Goal: Information Seeking & Learning: Find specific fact

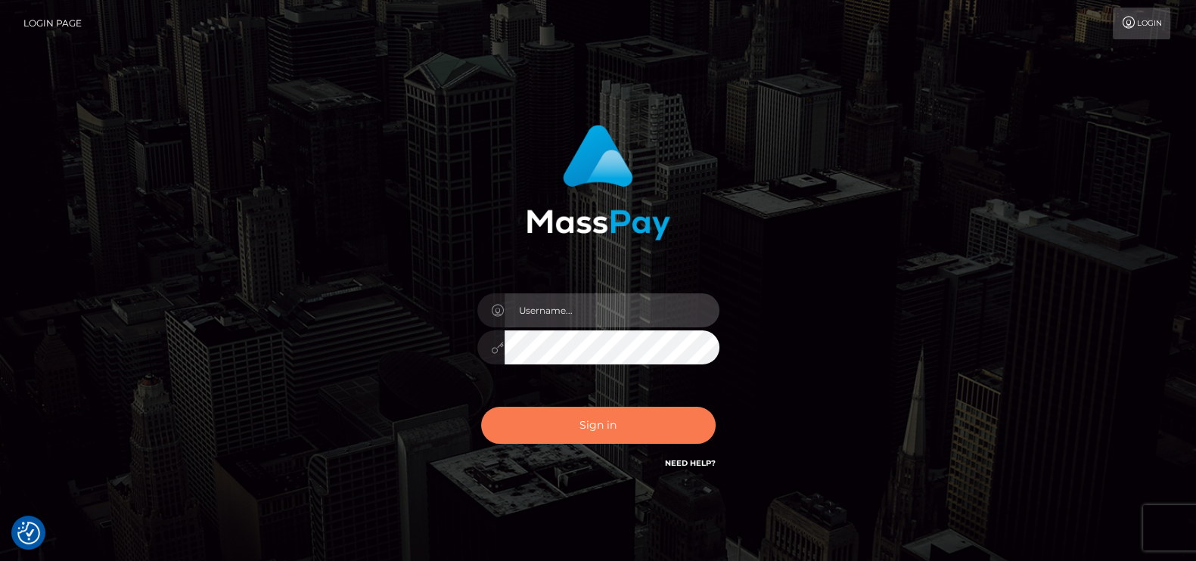
type input "petros.kidane"
click at [581, 423] on button "Sign in" at bounding box center [598, 425] width 235 height 37
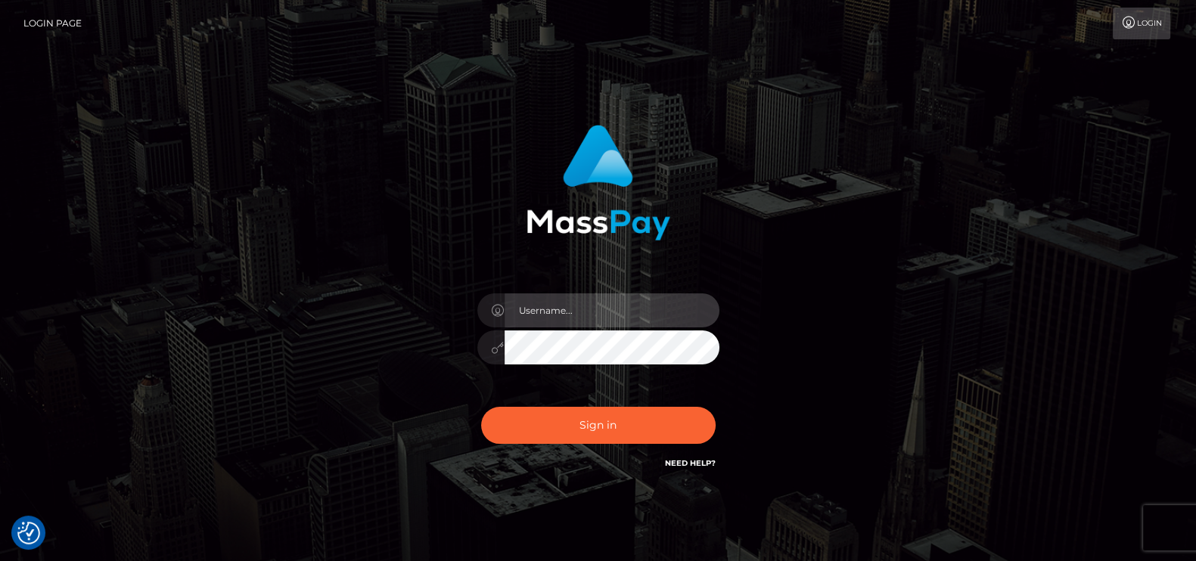
type input "petros.[PERSON_NAME]"
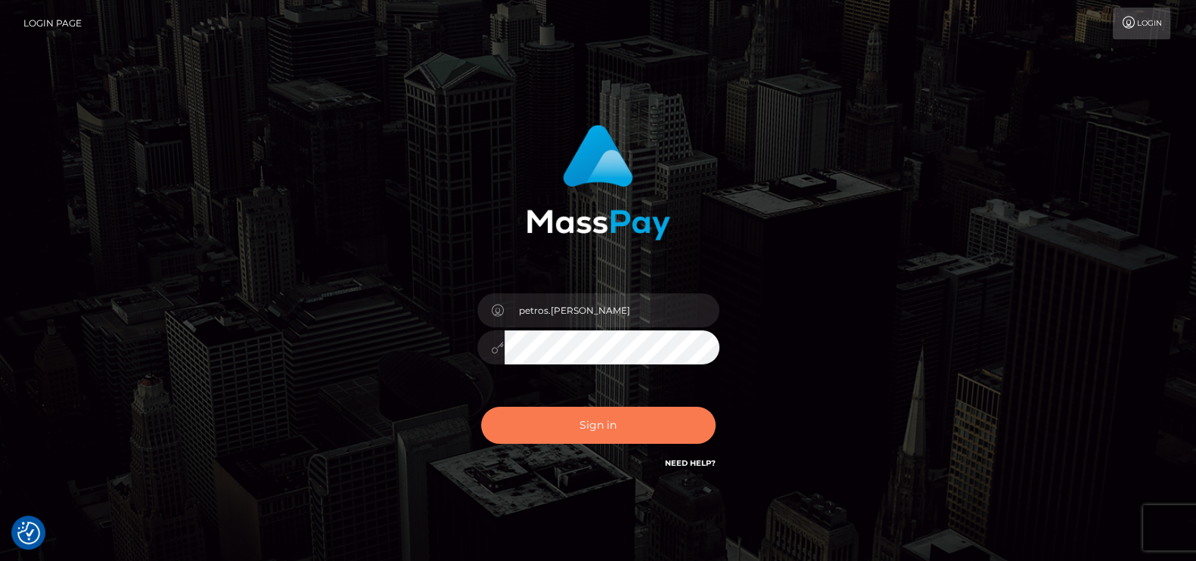
drag, startPoint x: 644, startPoint y: 392, endPoint x: 637, endPoint y: 426, distance: 34.7
click at [645, 392] on div "petros.[PERSON_NAME]" at bounding box center [598, 340] width 265 height 116
click at [639, 431] on button "Sign in" at bounding box center [598, 425] width 235 height 37
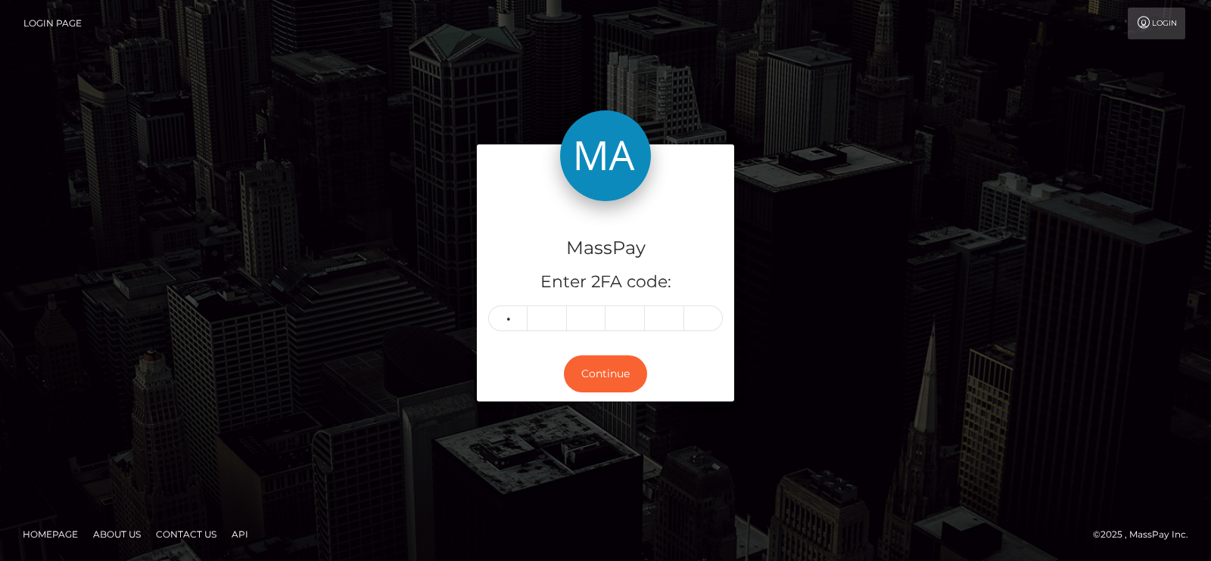
type input "2"
type input "6"
type input "9"
type input "6"
type input "5"
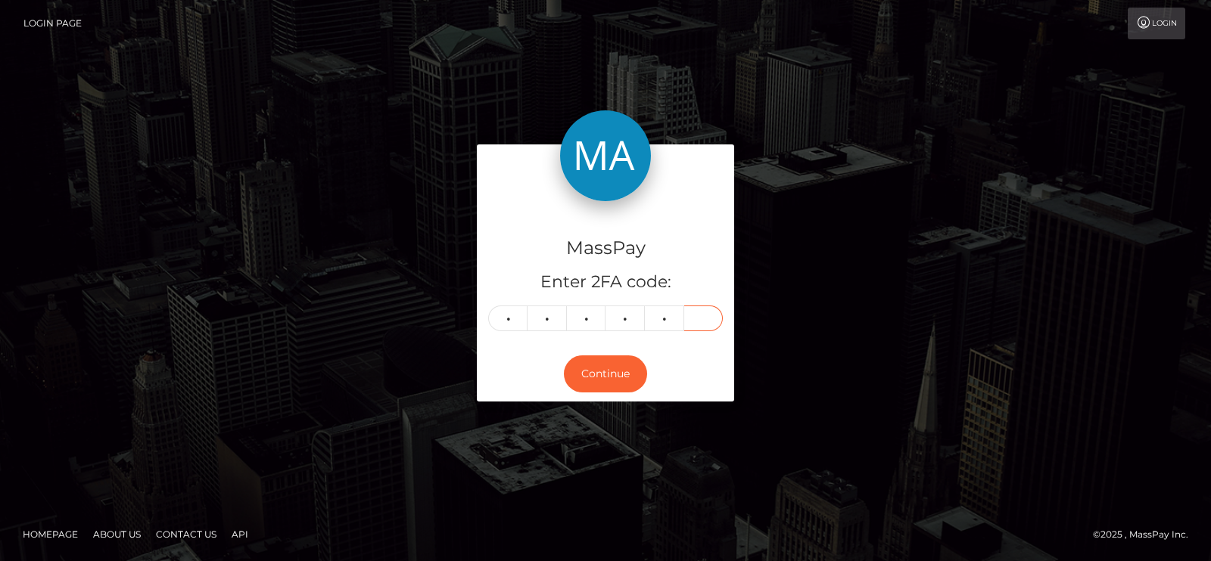
type input "0"
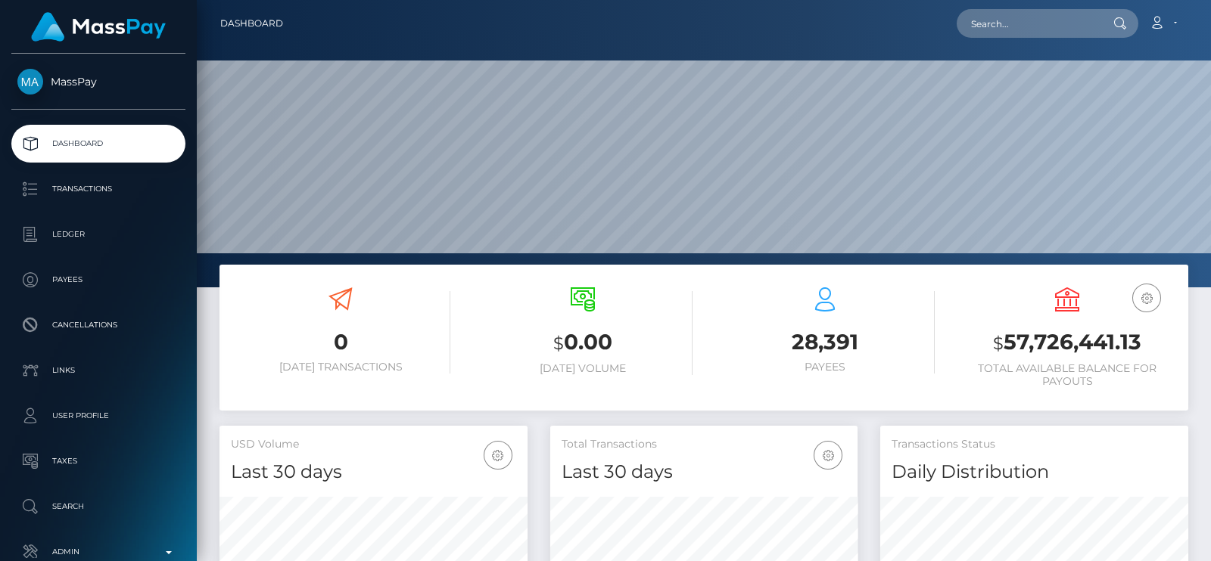
scroll to position [268, 307]
paste input "harbaughcarla3@gmail.com"
paste input "0a2c001c-6e3d-4be6-94c3-0f2adb19989d"
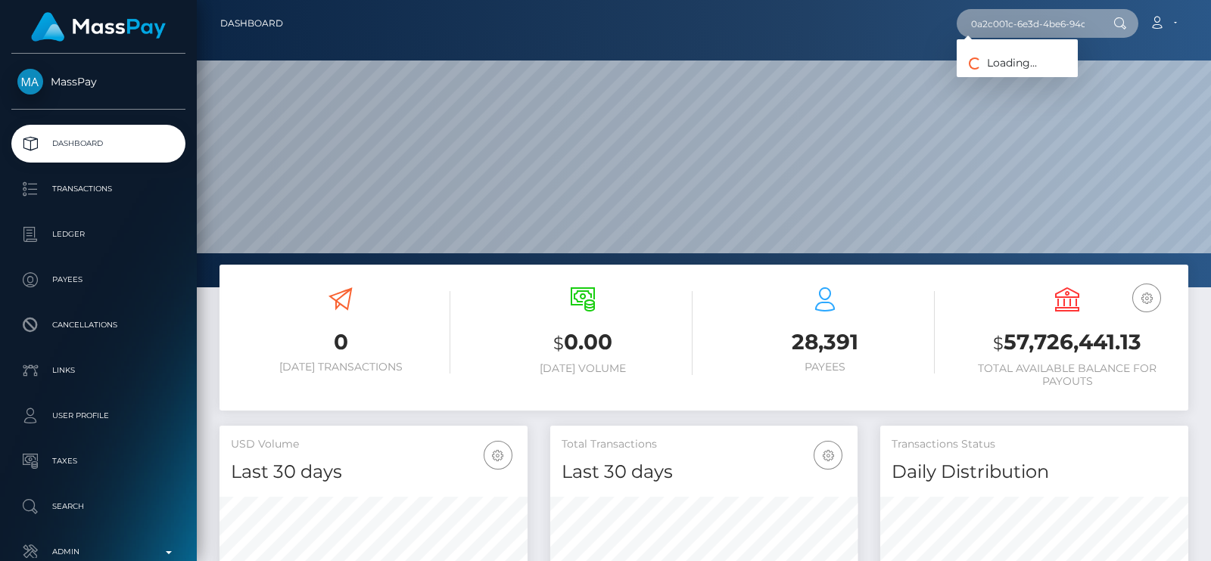
scroll to position [0, 72]
type input "0a2c001c-6e3d-4be6-94c3-0f2adb19989d"
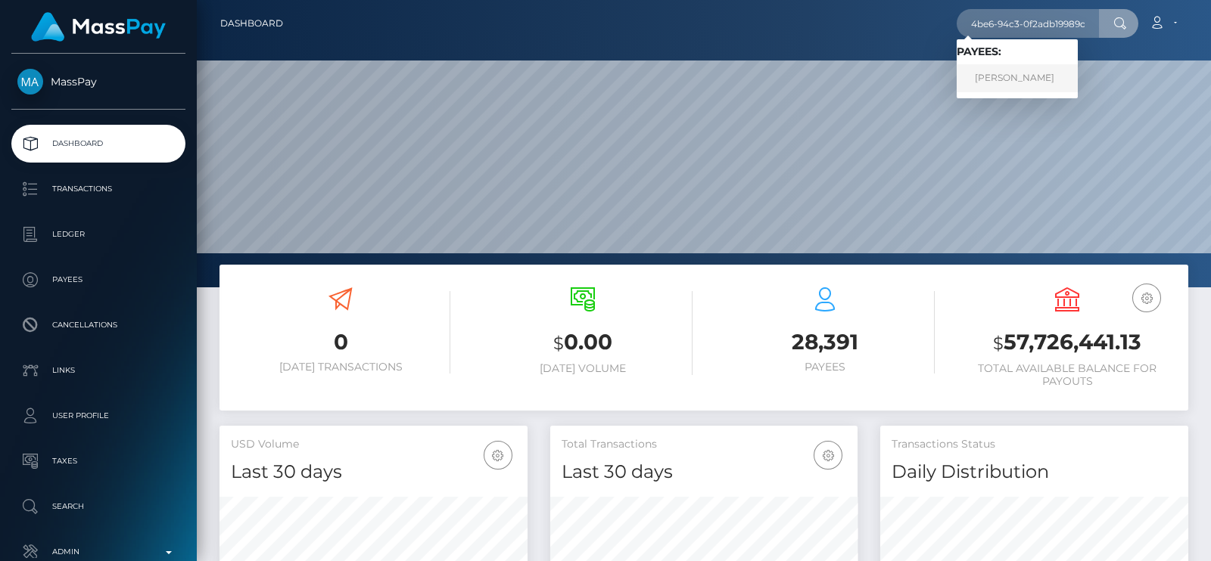
click at [1030, 83] on link "Carla Harbaugh" at bounding box center [1016, 78] width 121 height 28
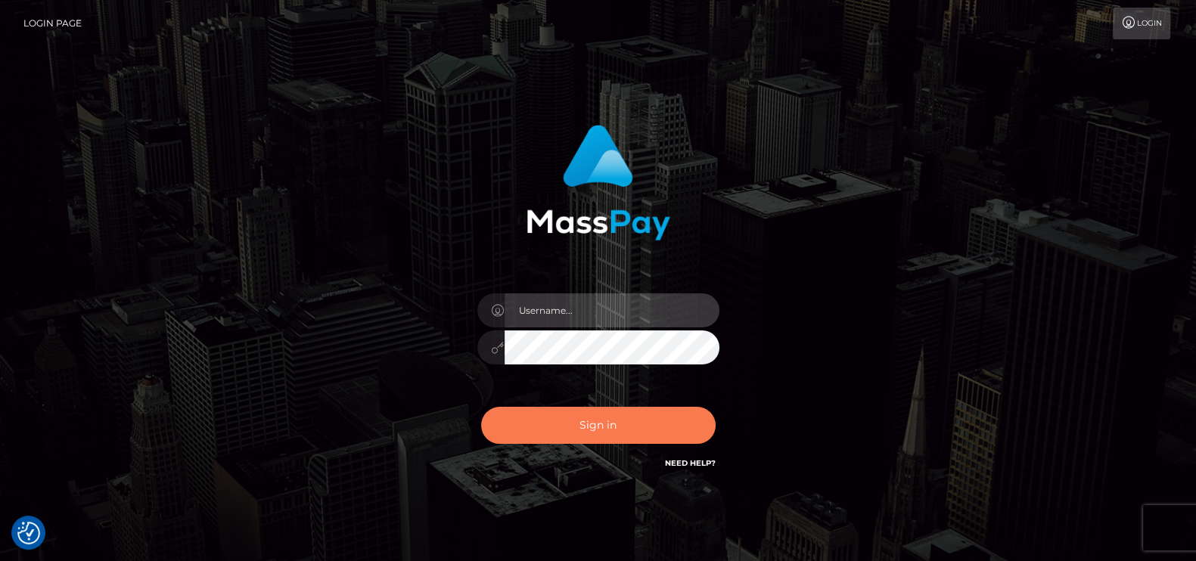
type input "petros.[PERSON_NAME]"
click at [540, 427] on button "Sign in" at bounding box center [598, 425] width 235 height 37
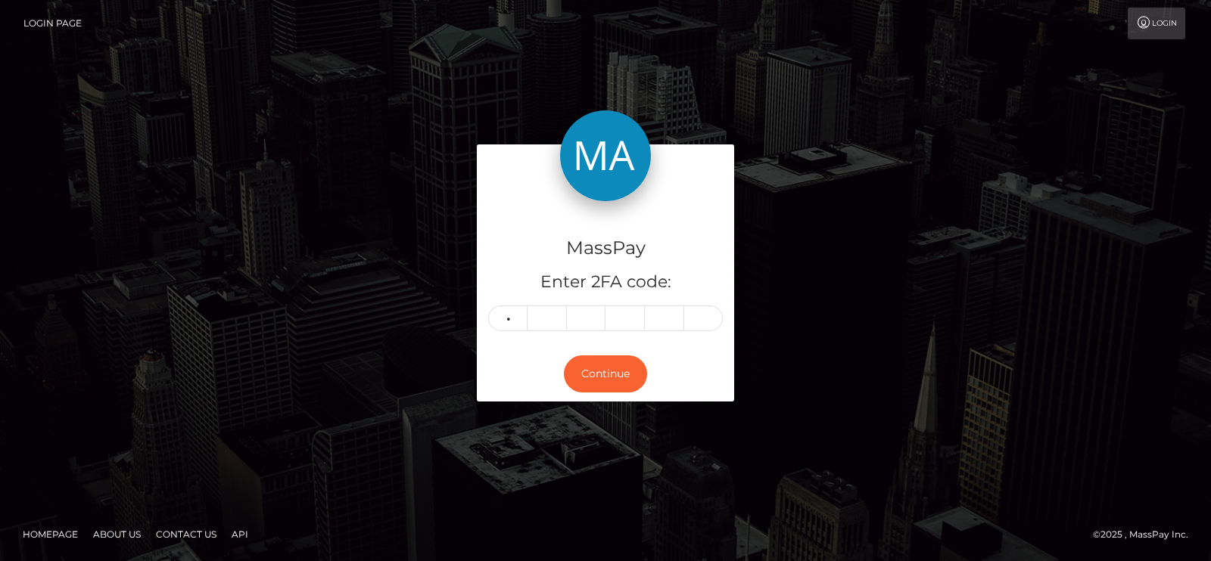
type input "2"
type input "8"
type input "1"
type input "8"
type input "6"
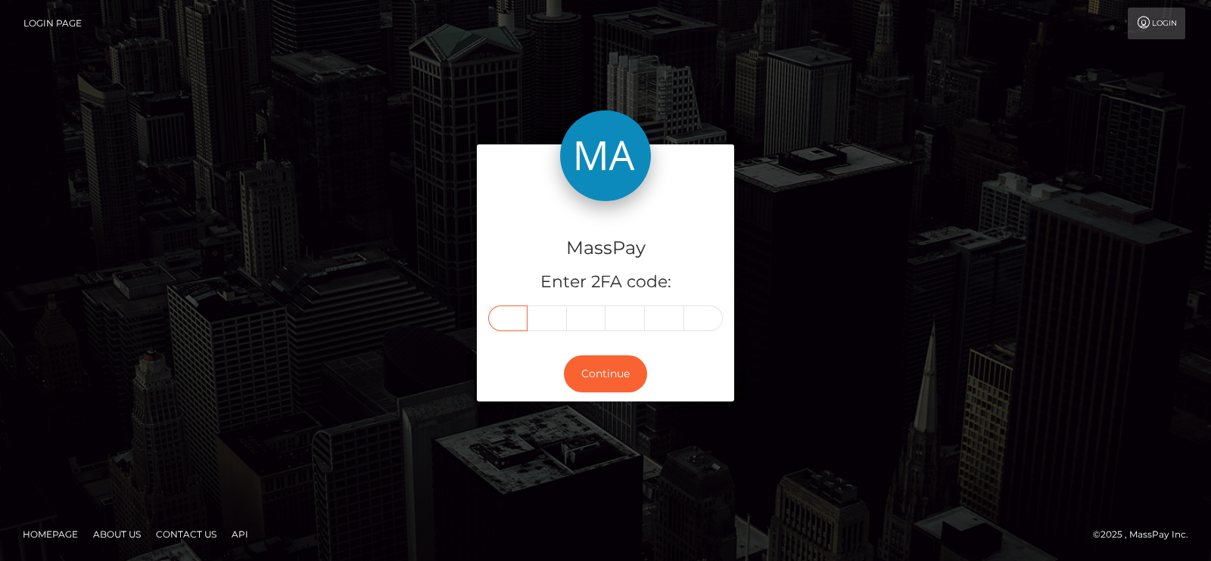
type input "2"
type input "8"
type input "1"
type input "8"
type input "6"
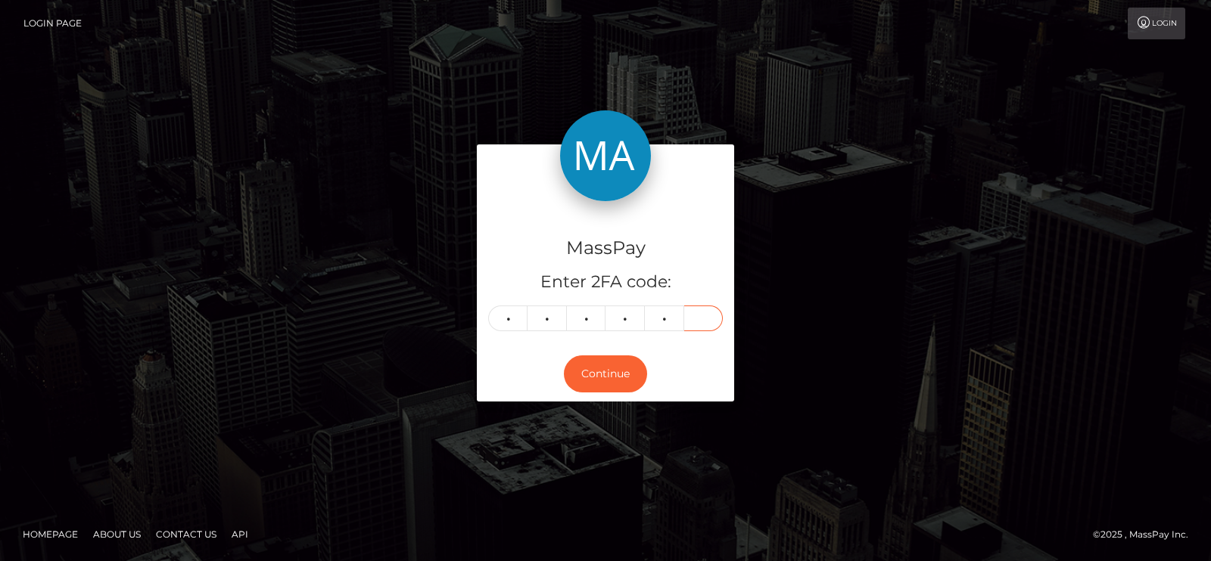
type input "0"
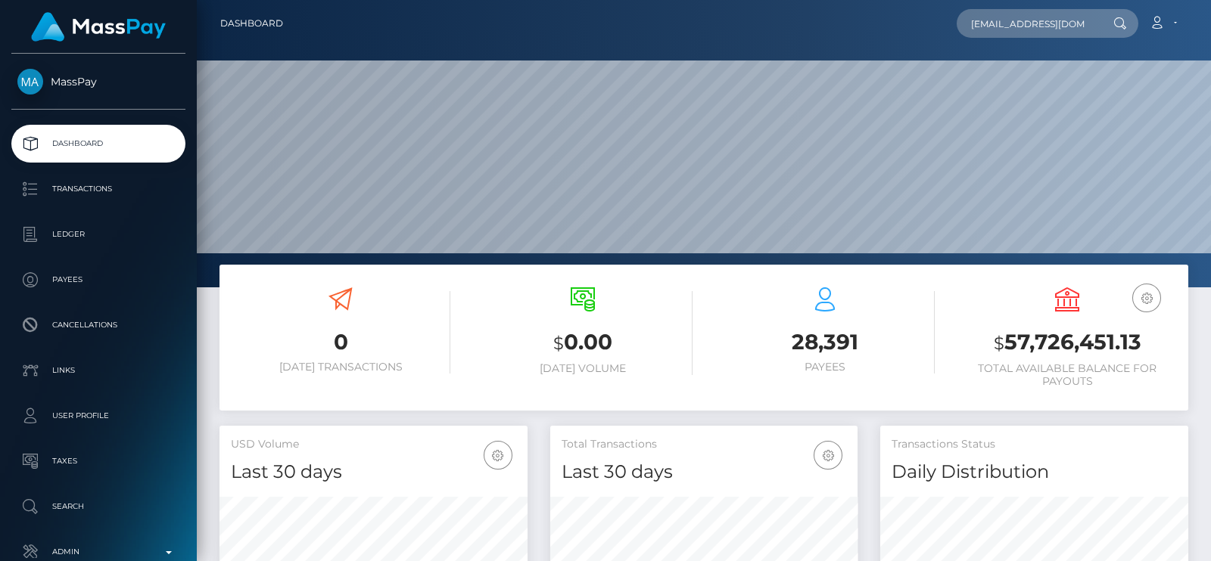
scroll to position [0, 24]
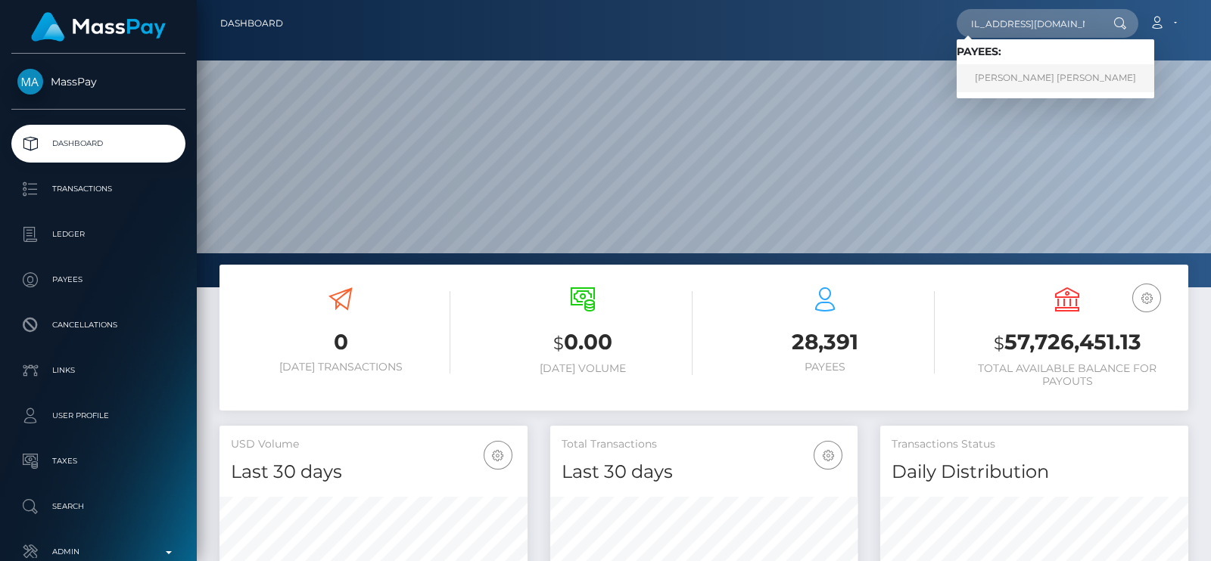
type input "krisndaveaffiliates@gmail.com"
click at [1022, 70] on link "Charlie Marie Welburn" at bounding box center [1055, 78] width 198 height 28
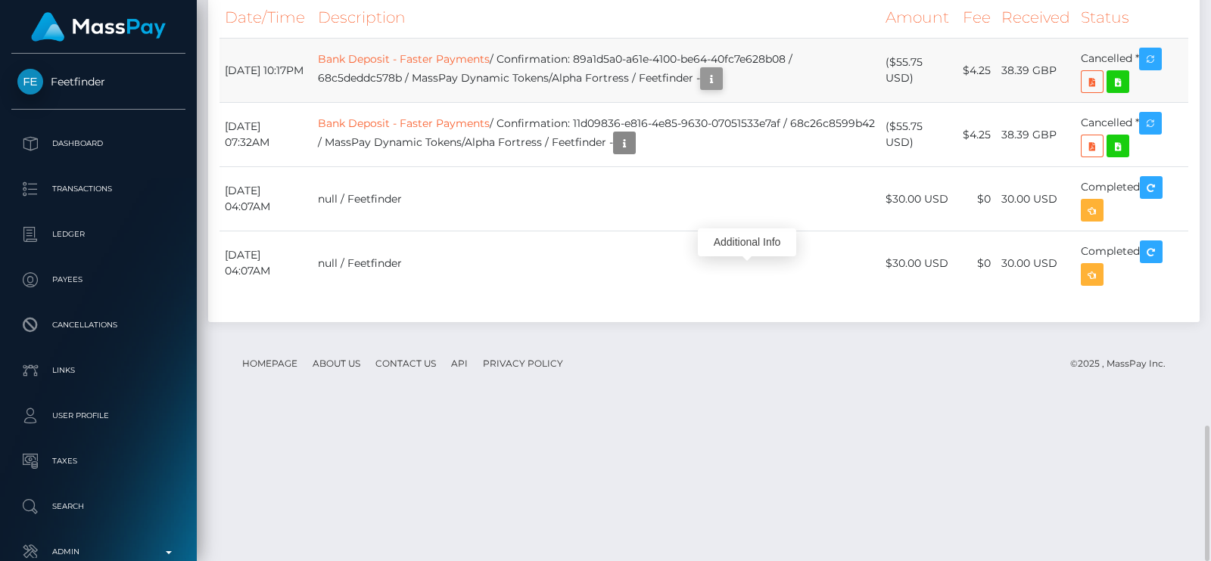
scroll to position [181, 307]
click at [720, 89] on icon "button" at bounding box center [711, 79] width 18 height 19
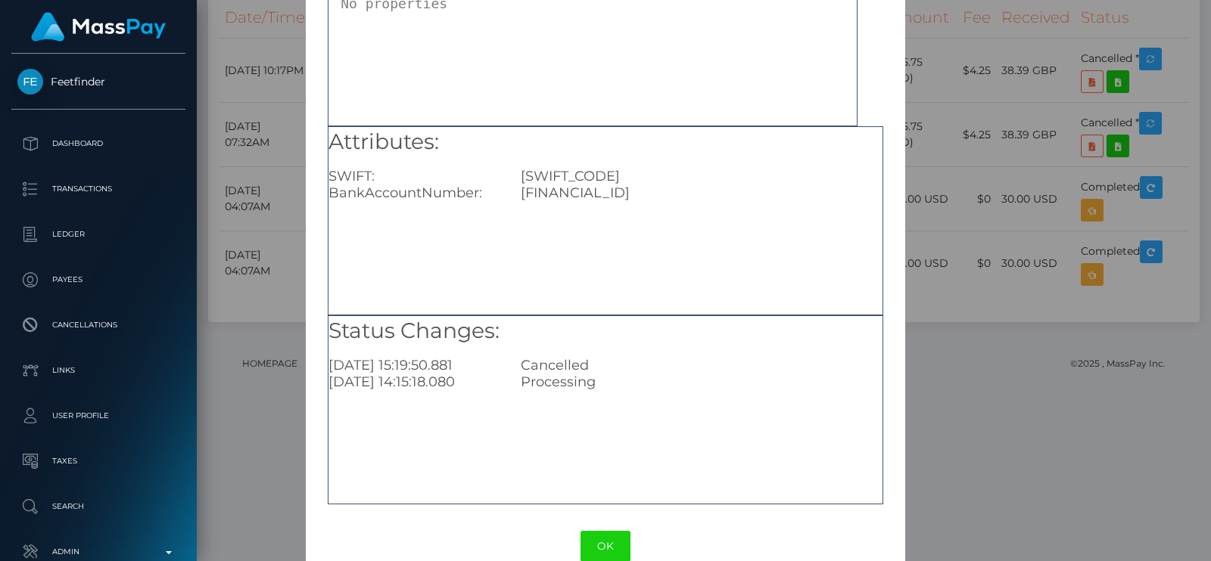
scroll to position [158, 0]
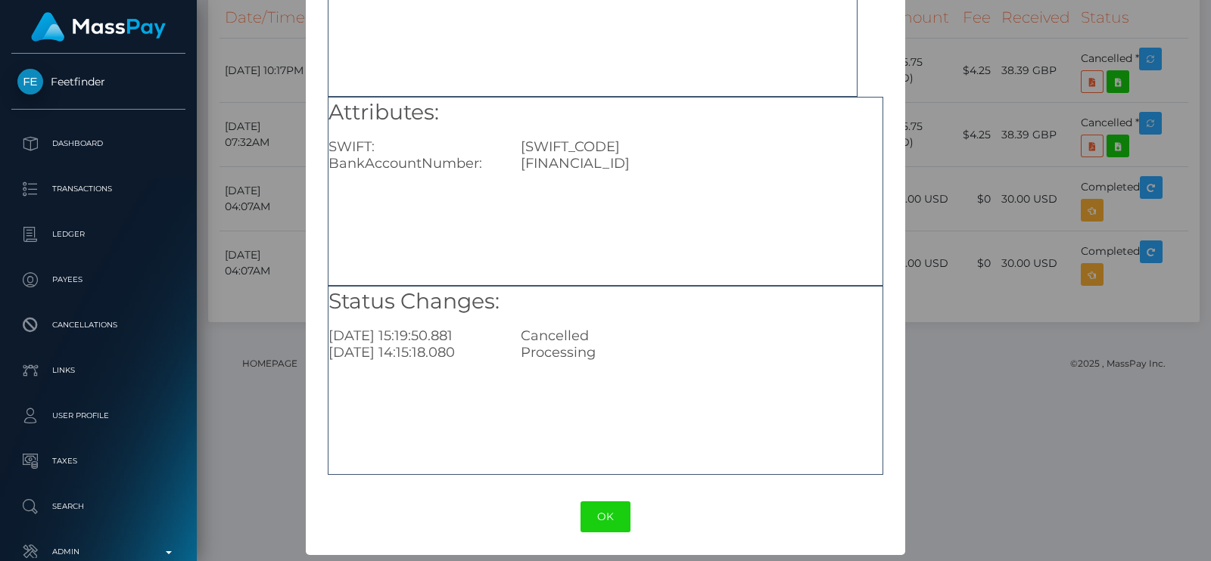
click at [621, 160] on div "GB90REVO00997089787282" at bounding box center [701, 163] width 384 height 17
copy div "GB90REVO00997089787282"
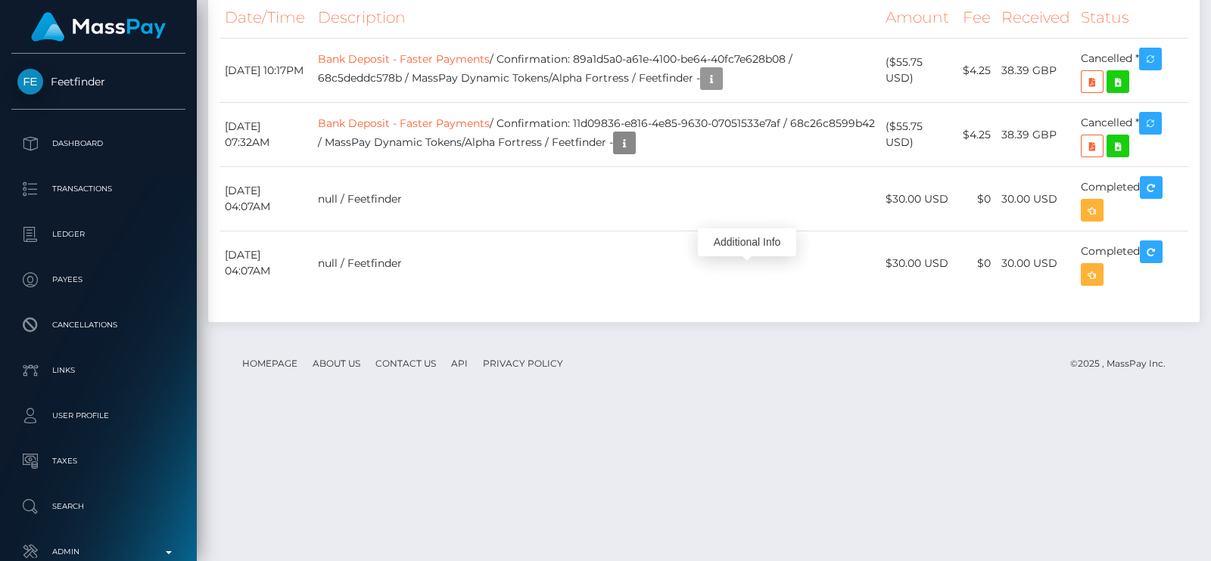
scroll to position [181, 307]
click at [744, 297] on div "Additional Info" at bounding box center [745, 307] width 98 height 28
click at [744, 167] on td "Bank Deposit - Faster Payments / Confirmation: 11d09836-e816-4e85-9630-07051533…" at bounding box center [597, 135] width 568 height 64
click at [745, 294] on div "Additional Info" at bounding box center [745, 307] width 98 height 28
click at [733, 167] on td "Bank Deposit - Faster Payments / Confirmation: 11d09836-e816-4e85-9630-07051533…" at bounding box center [597, 135] width 568 height 64
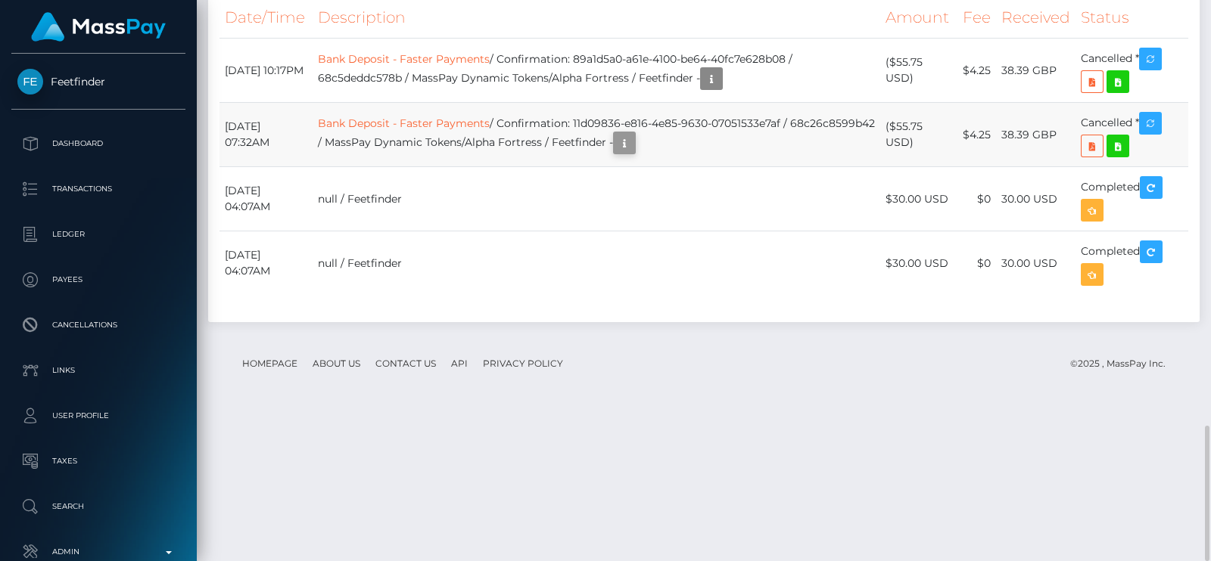
click at [753, 297] on div "Additional Info" at bounding box center [745, 307] width 98 height 28
click at [720, 89] on icon "button" at bounding box center [711, 79] width 18 height 19
click at [742, 225] on div "Additional Info" at bounding box center [747, 243] width 98 height 38
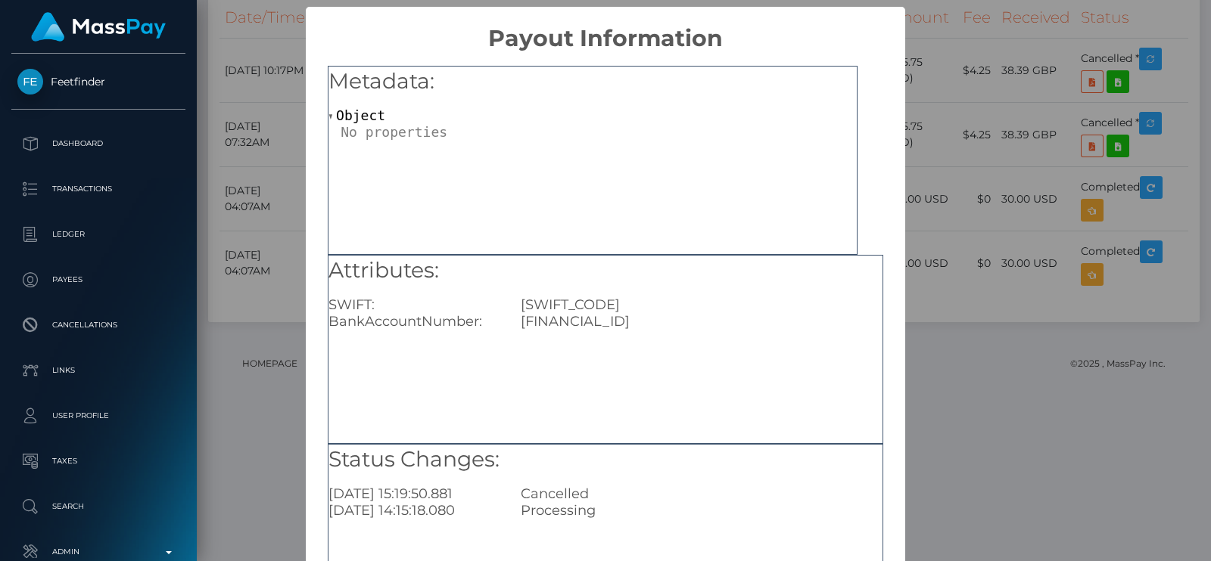
scroll to position [0, 0]
click at [603, 324] on div "GB90REVO00997089787282" at bounding box center [701, 321] width 384 height 17
copy div "GB90REVO00997089787282"
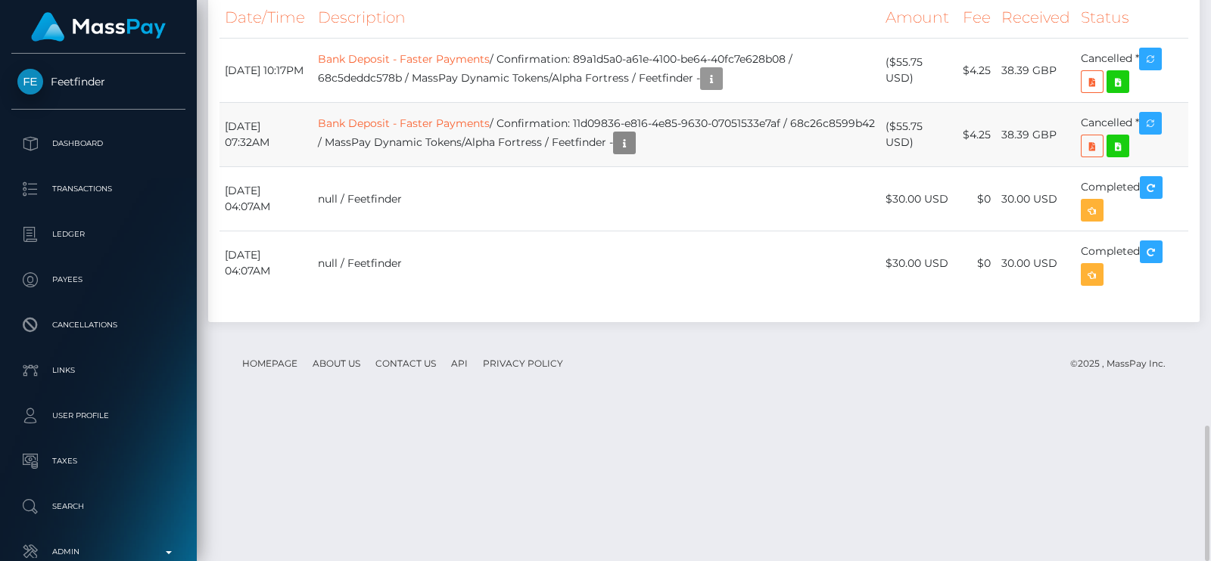
scroll to position [181, 307]
click at [720, 89] on icon "button" at bounding box center [711, 79] width 18 height 19
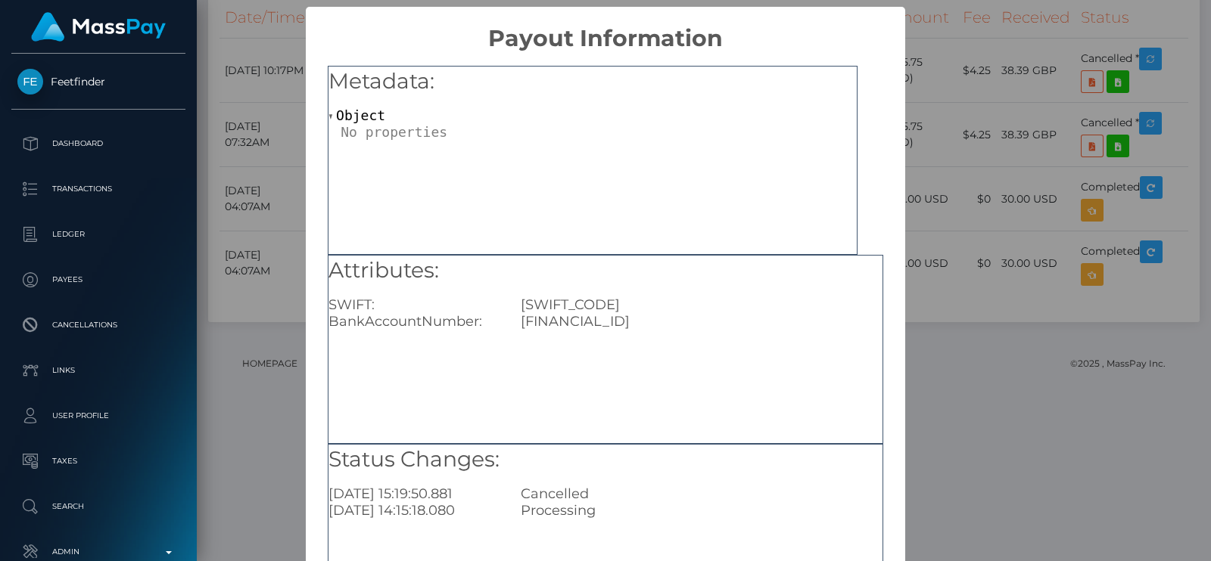
click at [786, 349] on div "Attributes: SWIFT: REVOGB21 BankAccountNumber: GB90REVO00997089787282" at bounding box center [605, 349] width 555 height 189
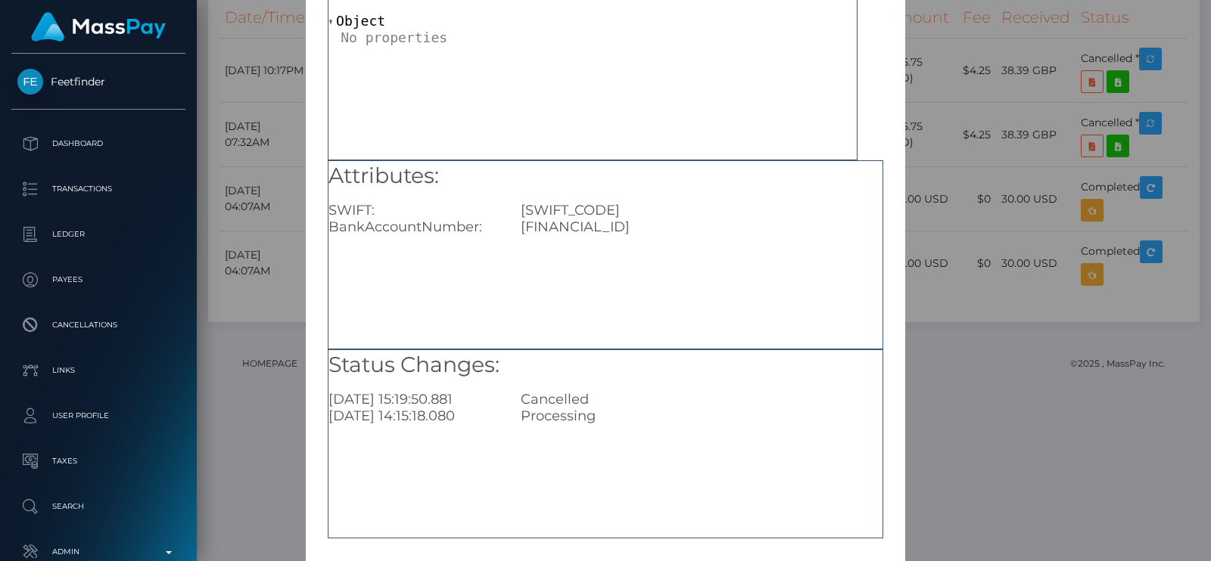
scroll to position [158, 0]
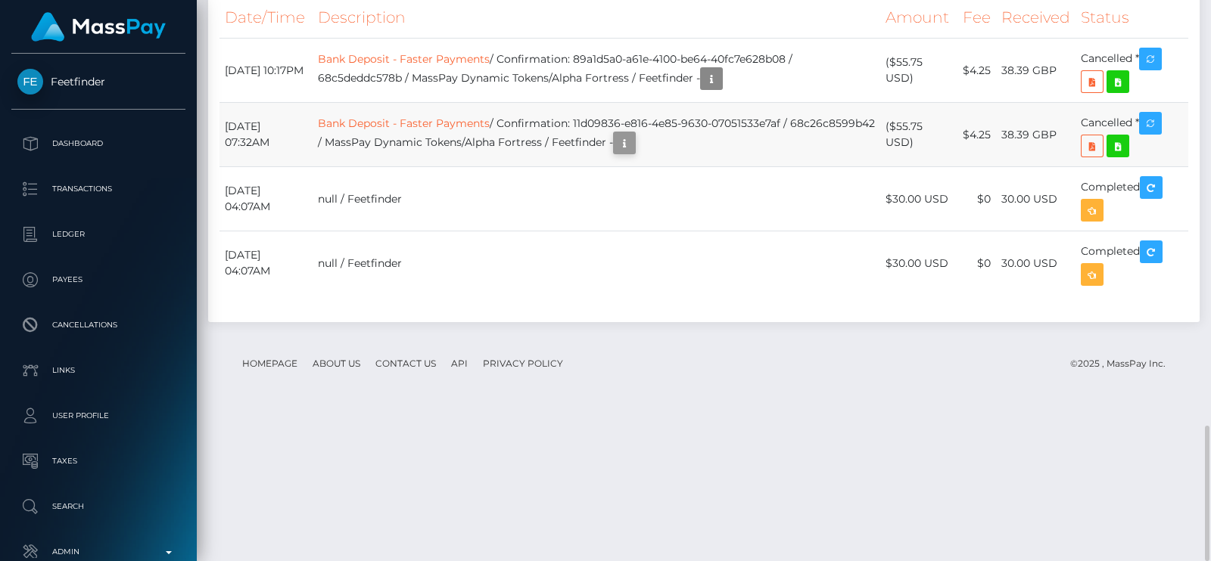
click at [745, 296] on body "Feetfinder Dashboard Transactions Ledger Payees Cancellations Links" at bounding box center [605, 280] width 1211 height 561
click at [740, 303] on div "Additional Info" at bounding box center [745, 307] width 98 height 28
click at [749, 293] on body "Feetfinder Dashboard Transactions Ledger Payees Cancellations Links" at bounding box center [605, 280] width 1211 height 561
click at [633, 153] on icon "button" at bounding box center [624, 143] width 18 height 19
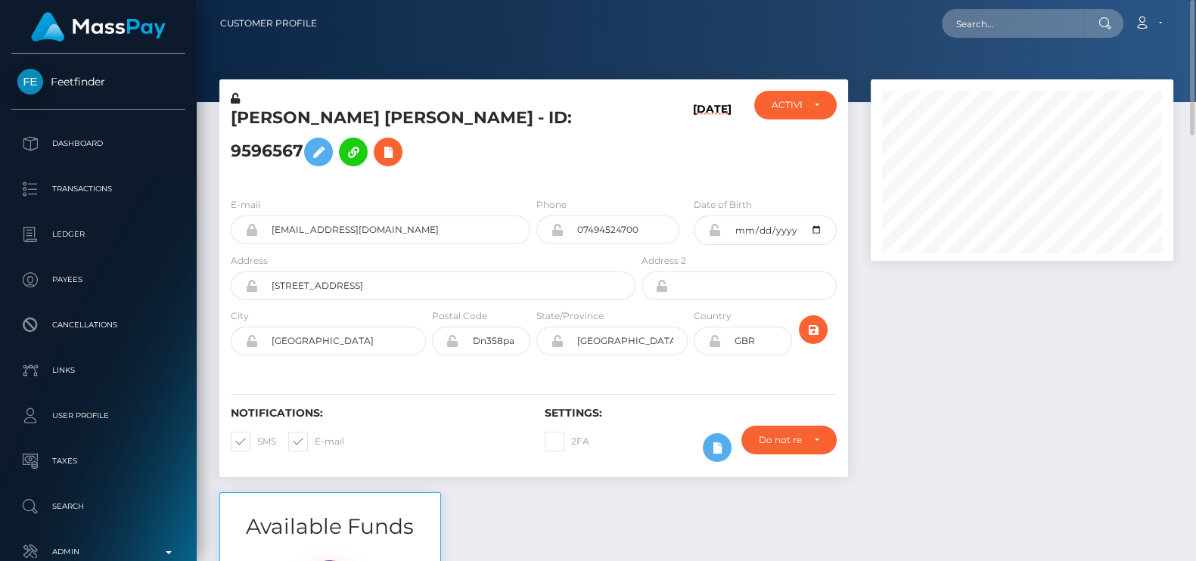
scroll to position [756530, 756409]
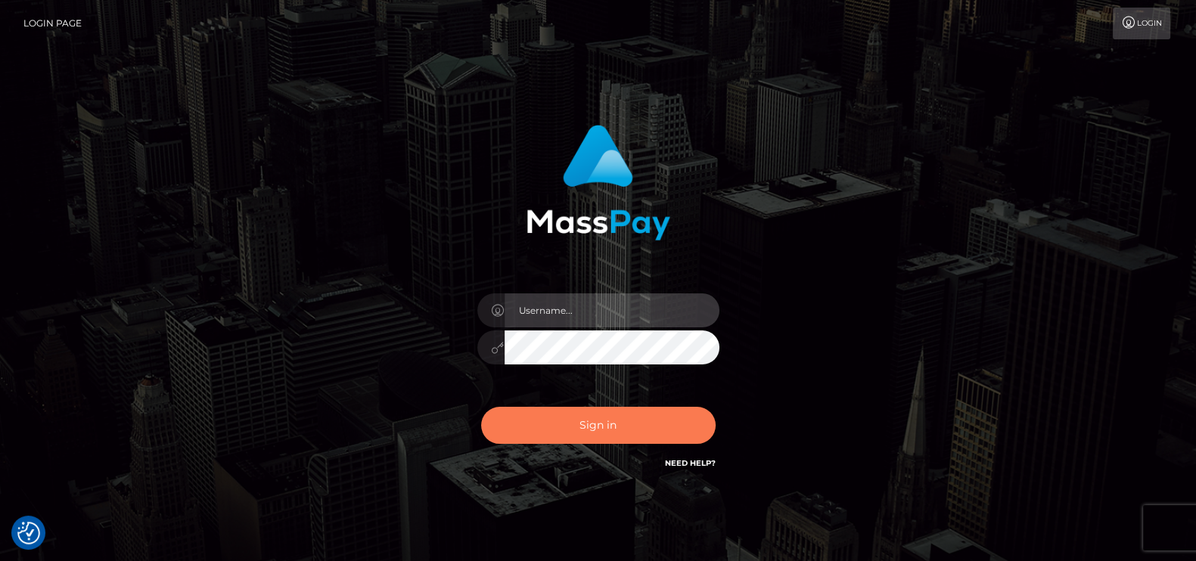
type input "petros.kidane"
click at [605, 429] on button "Sign in" at bounding box center [598, 425] width 235 height 37
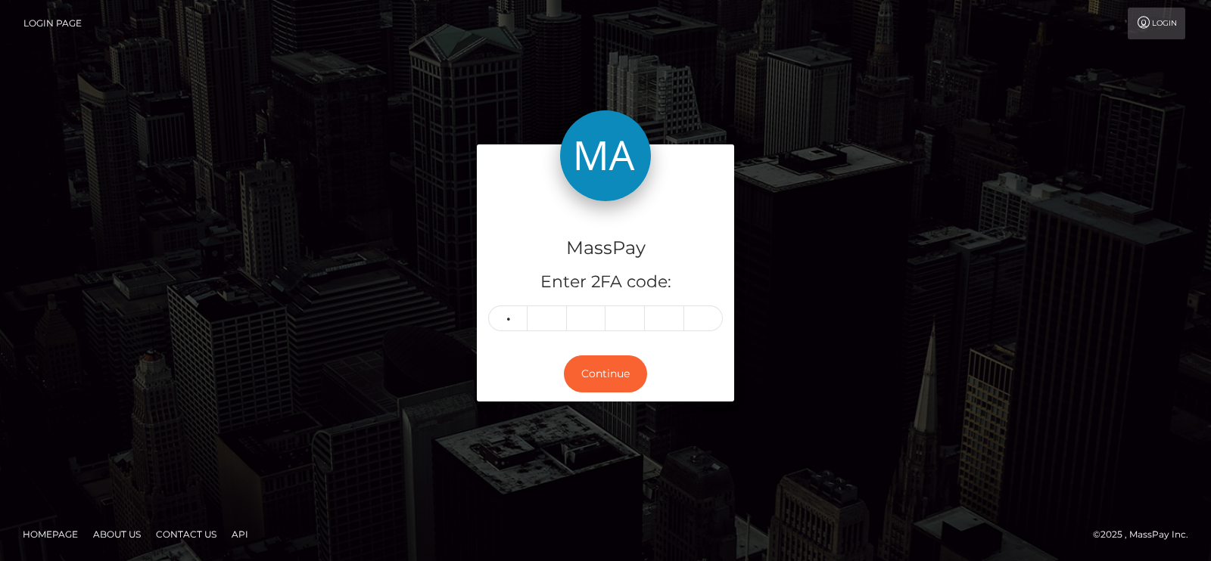
type input "3"
type input "6"
type input "2"
type input "7"
type input "2"
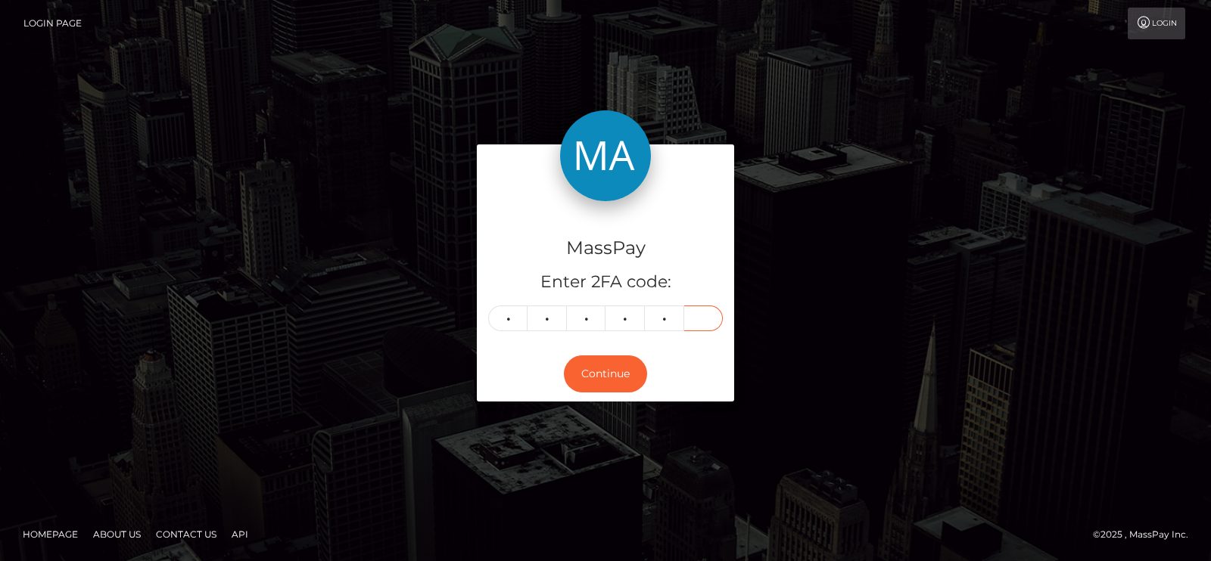
type input "7"
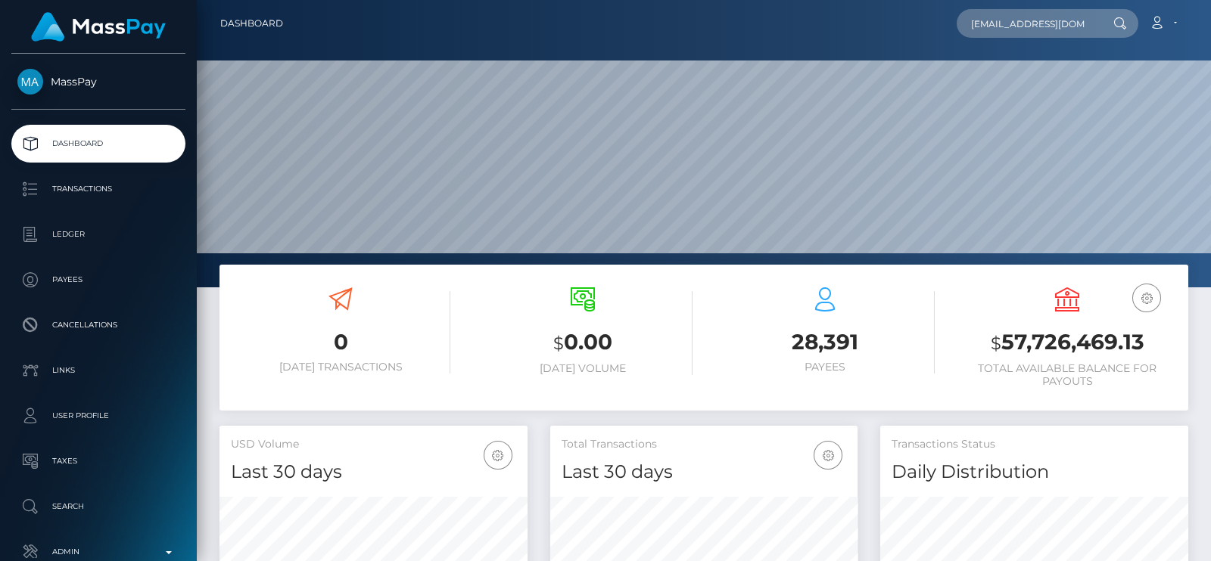
type input "[EMAIL_ADDRESS][DOMAIN_NAME]"
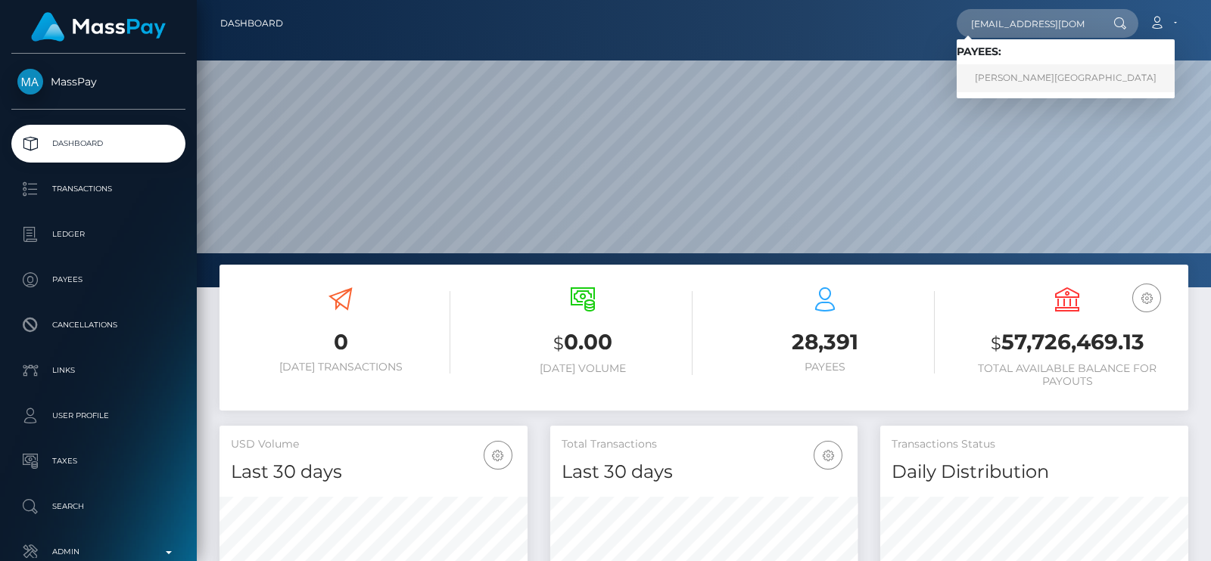
click at [1028, 82] on link "[PERSON_NAME][GEOGRAPHIC_DATA]" at bounding box center [1065, 78] width 218 height 28
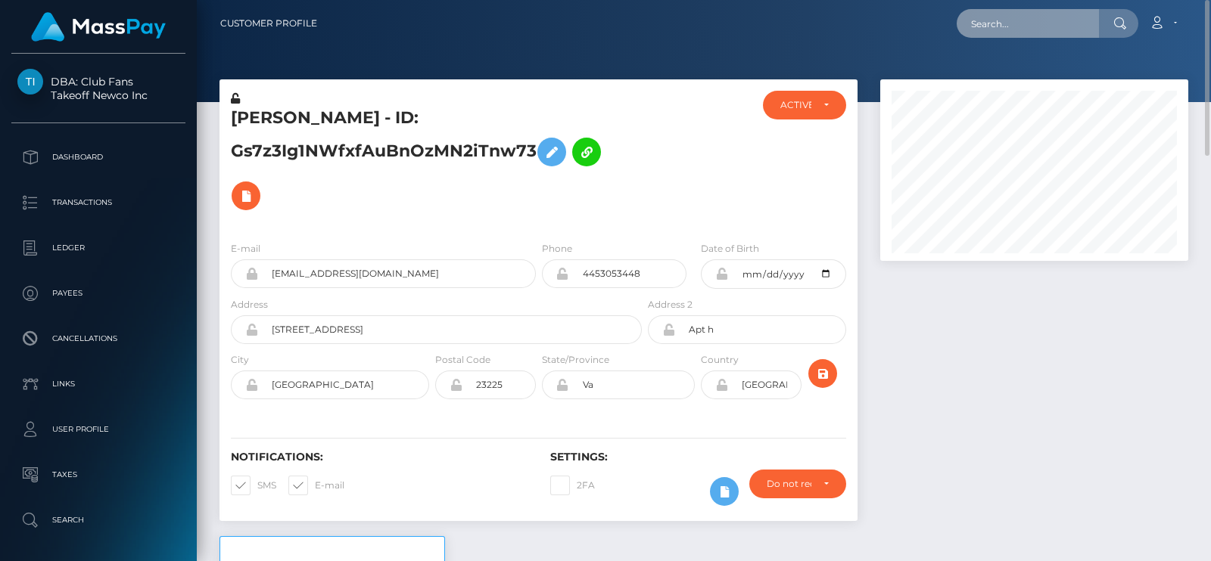
click at [1040, 9] on input "text" at bounding box center [1027, 23] width 142 height 29
paste input "[EMAIL_ADDRESS][DOMAIN_NAME]"
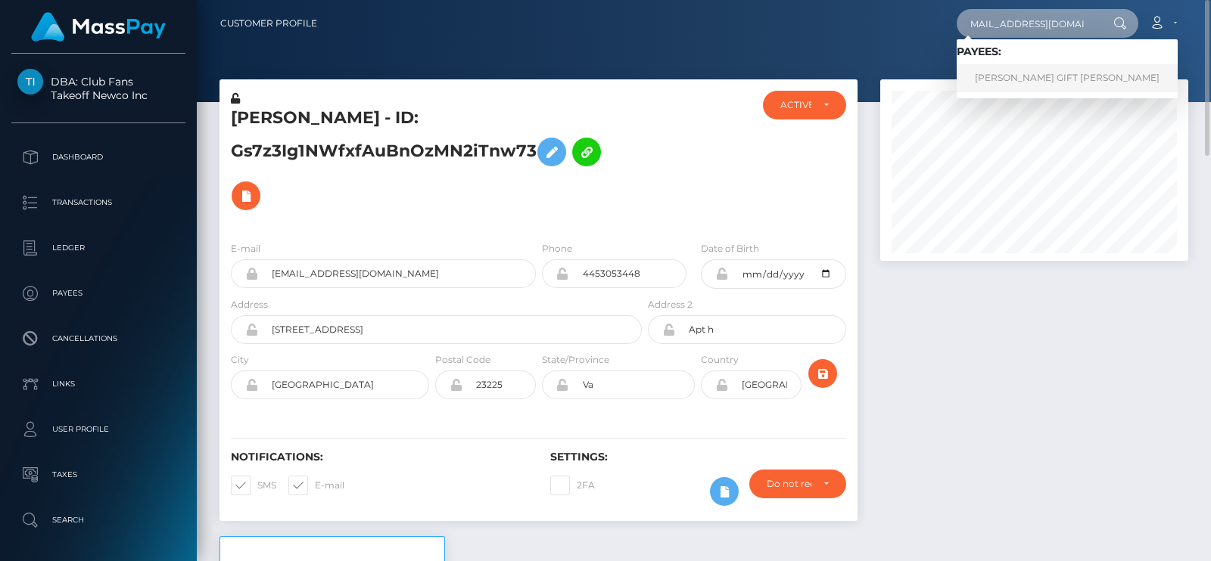
type input "[EMAIL_ADDRESS][DOMAIN_NAME]"
click at [990, 77] on link "[PERSON_NAME] GIFT [PERSON_NAME]" at bounding box center [1066, 78] width 221 height 28
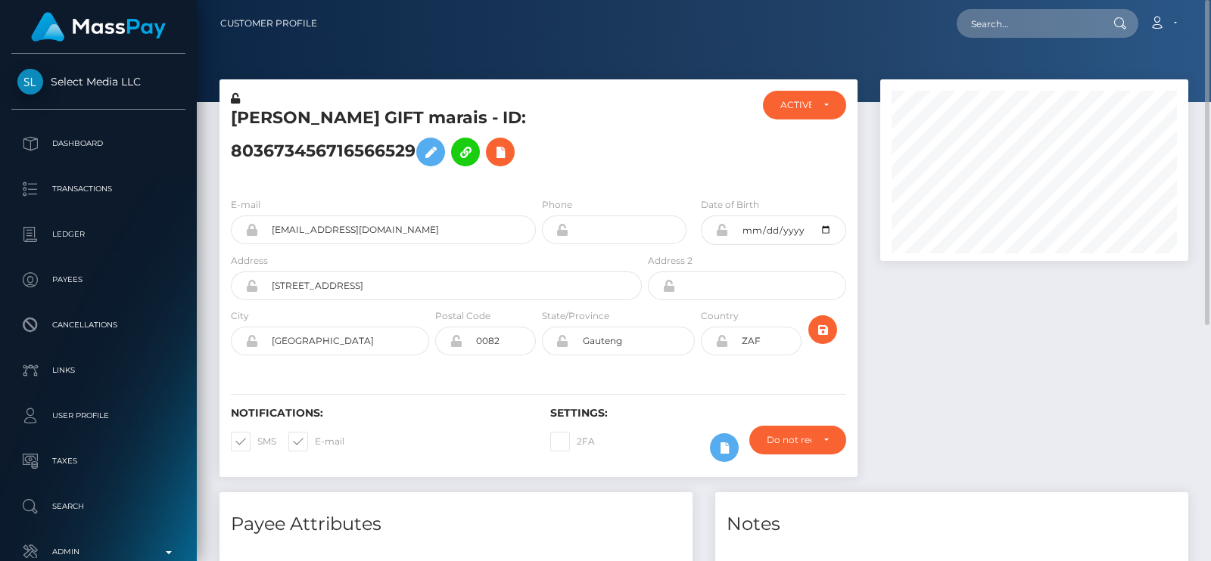
click at [281, 118] on h5 "[PERSON_NAME] GIFT marais - ID: 803673456716566529" at bounding box center [432, 140] width 403 height 67
copy h5 "LUYANDA"
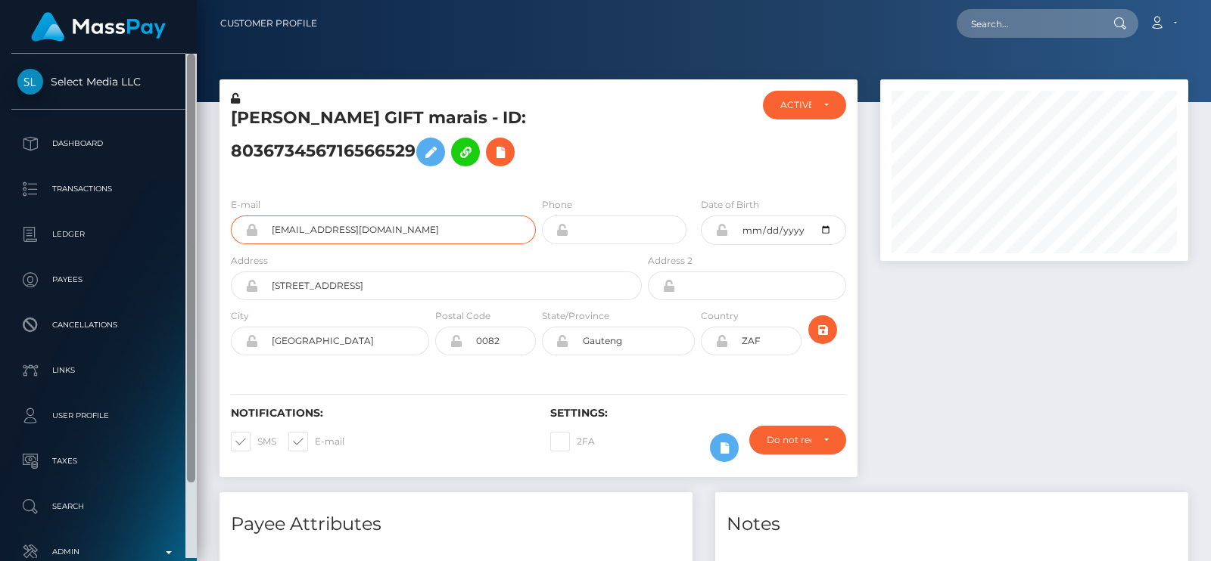
drag, startPoint x: 429, startPoint y: 222, endPoint x: 187, endPoint y: 224, distance: 242.2
click at [187, 224] on div "Select Media LLC Dashboard Transactions Ledger Payees Cancellations" at bounding box center [605, 280] width 1211 height 561
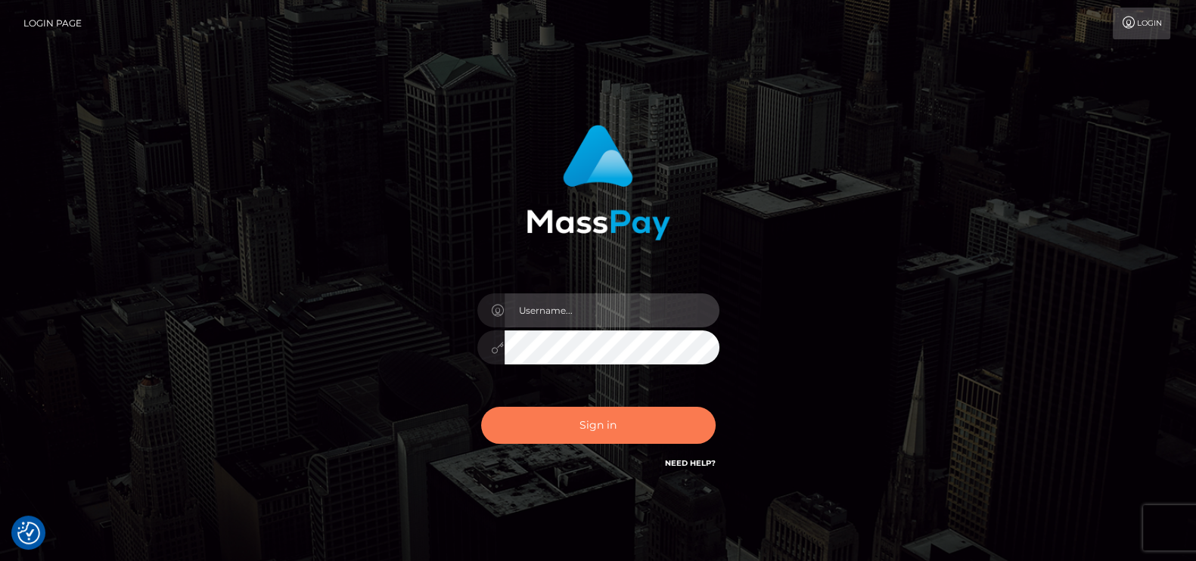
type input "petros.kidane"
click at [602, 443] on button "Sign in" at bounding box center [598, 425] width 235 height 37
type input "petros.kidane"
click at [598, 440] on button "Sign in" at bounding box center [598, 425] width 235 height 37
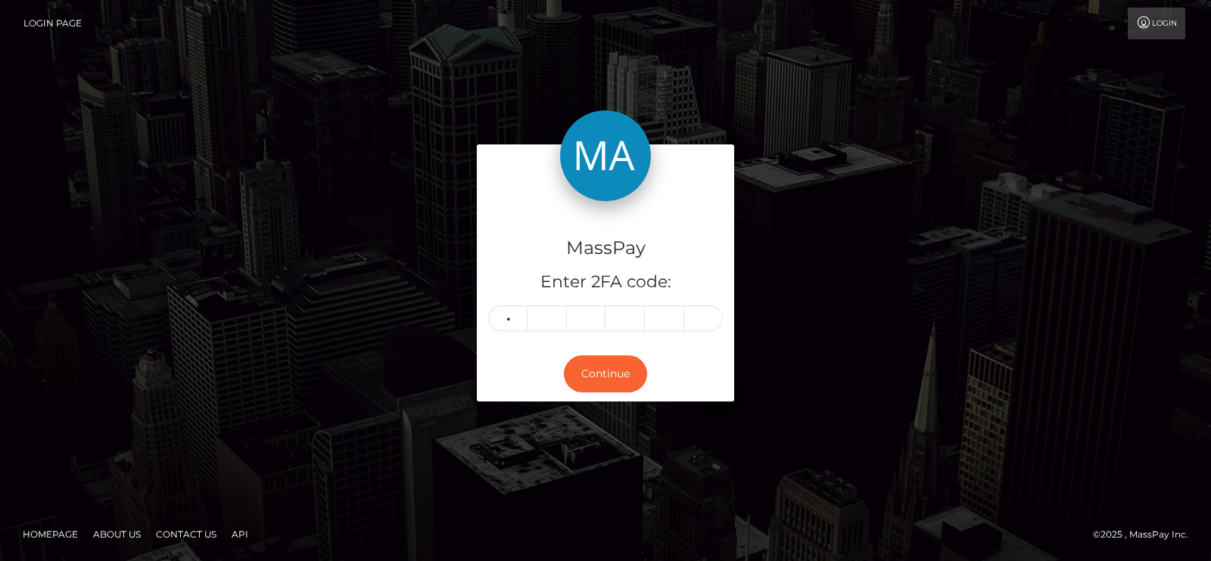
type input "0"
type input "2"
type input "6"
type input "2"
type input "4"
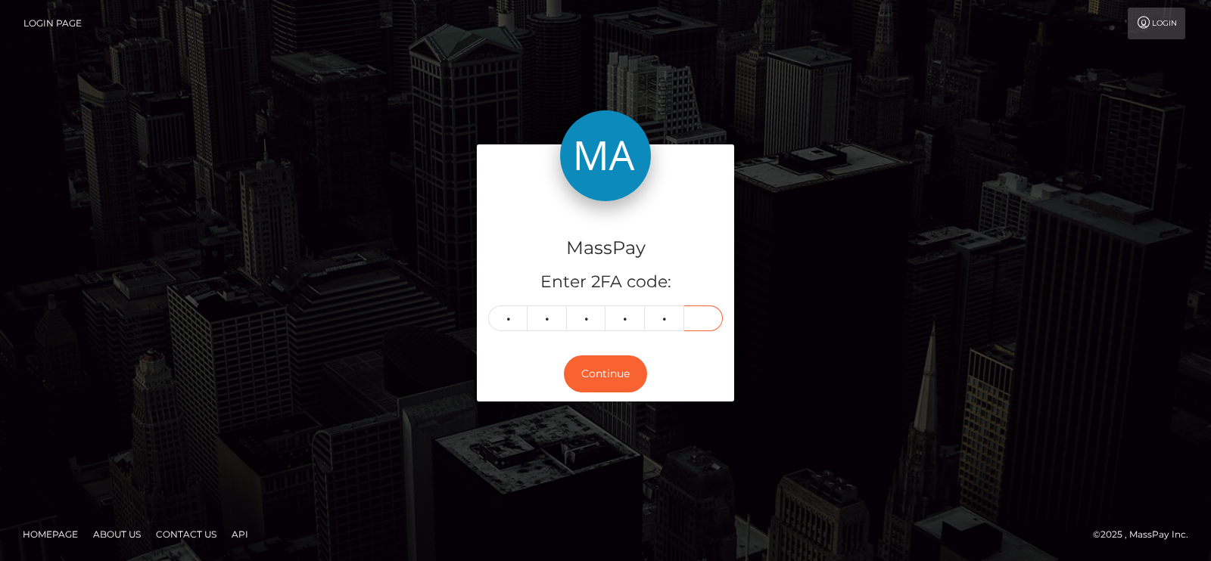
type input "2"
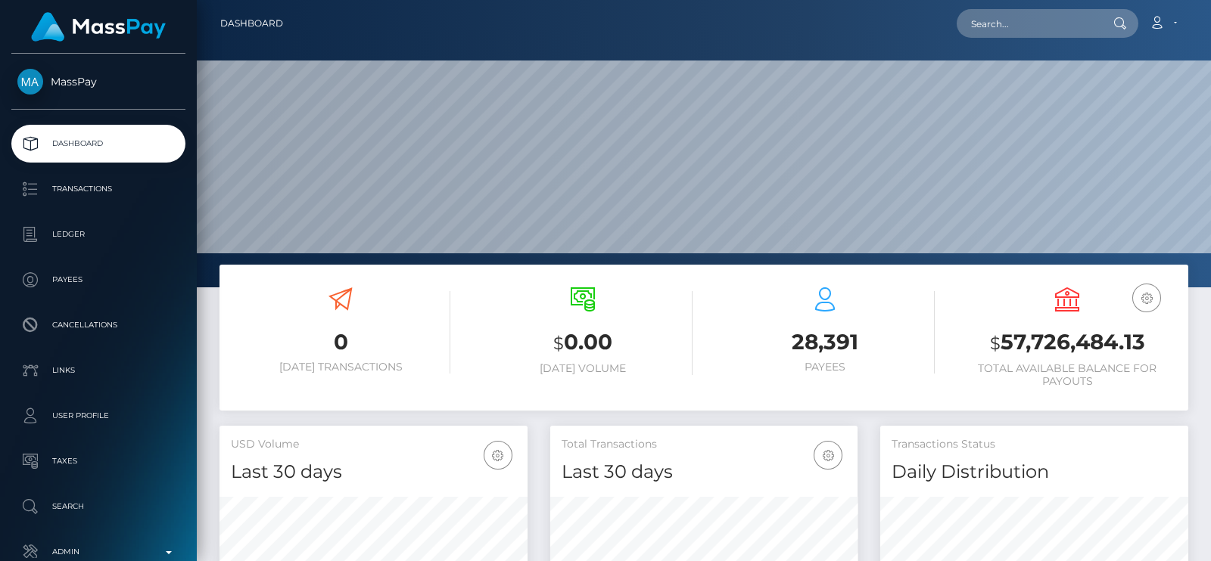
scroll to position [268, 307]
paste input "[EMAIL_ADDRESS][DOMAIN_NAME]"
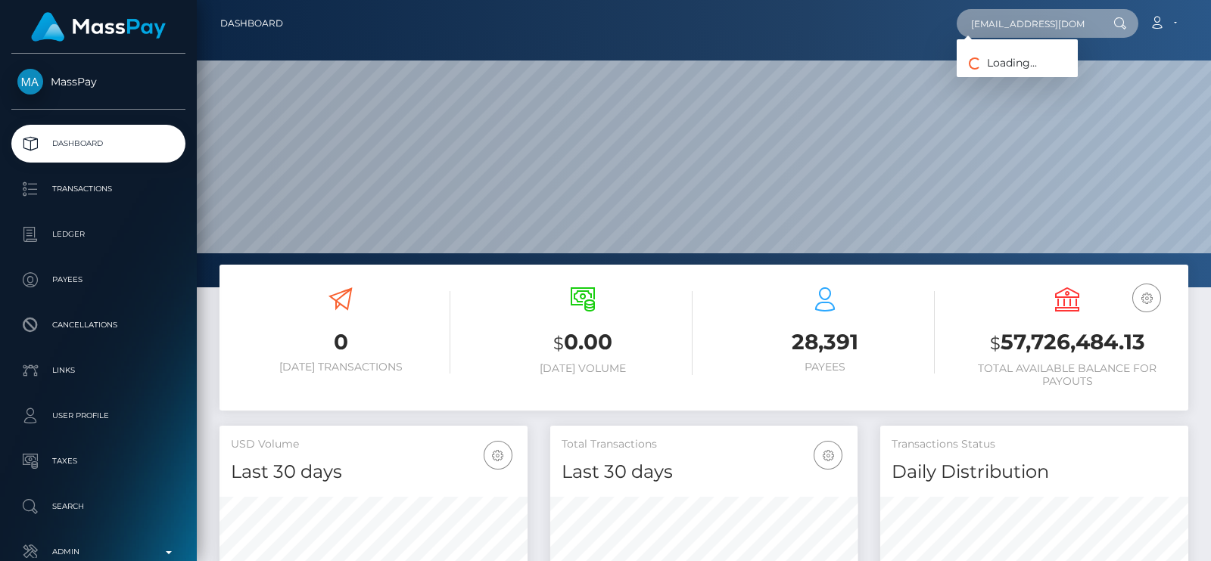
scroll to position [0, 11]
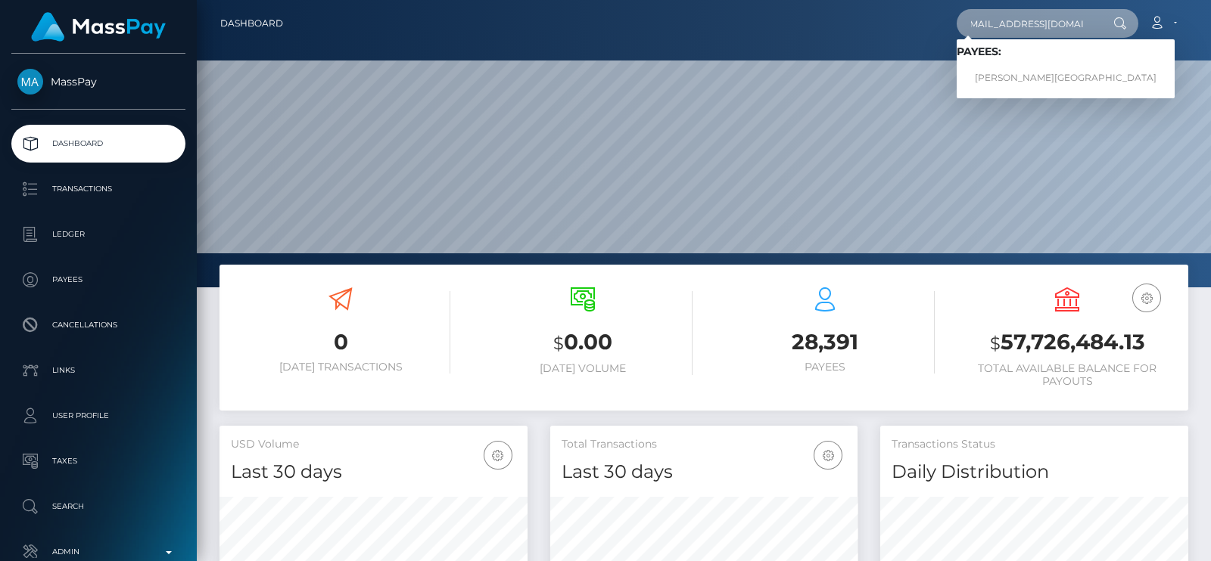
type input "[EMAIL_ADDRESS][DOMAIN_NAME]"
click at [1025, 70] on link "[PERSON_NAME][GEOGRAPHIC_DATA]" at bounding box center [1065, 78] width 218 height 28
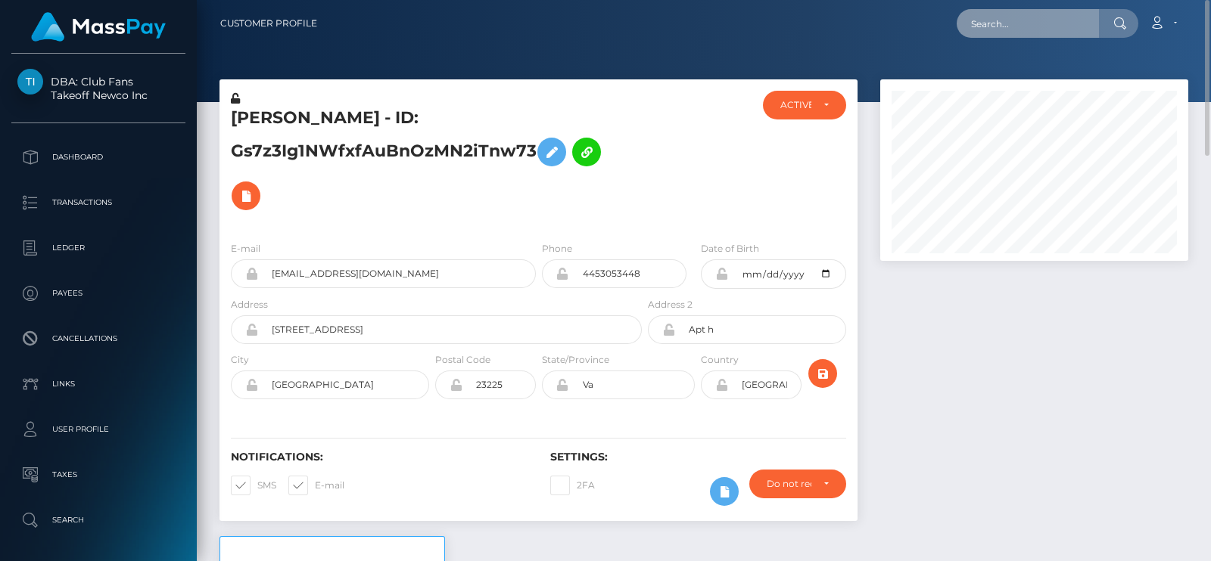
click at [966, 26] on input "text" at bounding box center [1027, 23] width 142 height 29
paste input "[EMAIL_ADDRESS][DOMAIN_NAME]"
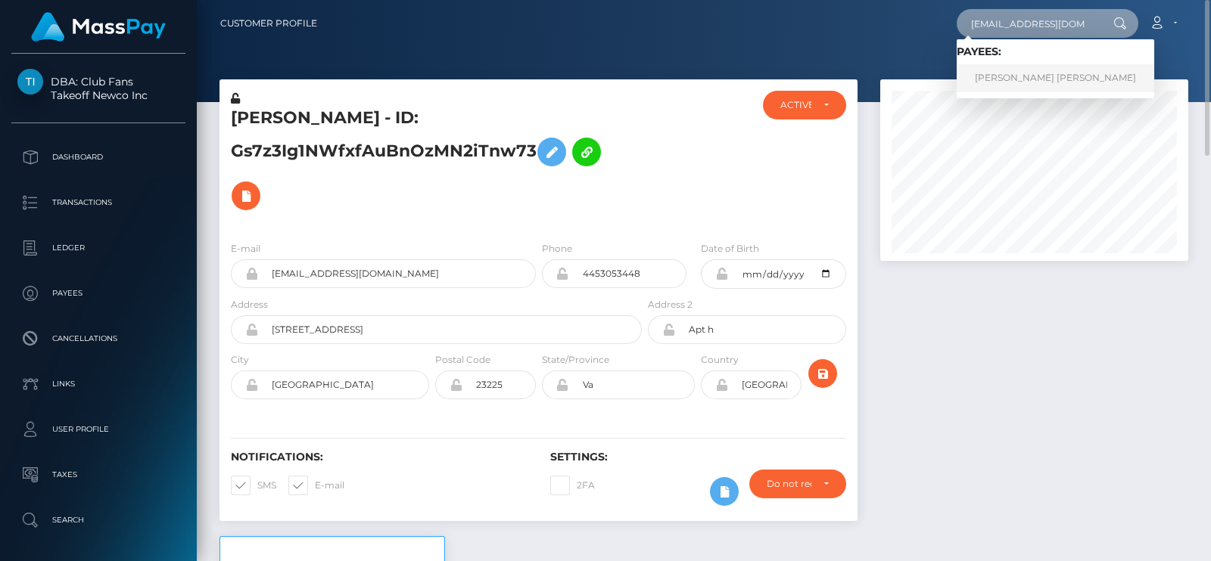
type input "[EMAIL_ADDRESS][DOMAIN_NAME]"
click at [1044, 64] on link "[PERSON_NAME] [PERSON_NAME]" at bounding box center [1055, 78] width 198 height 28
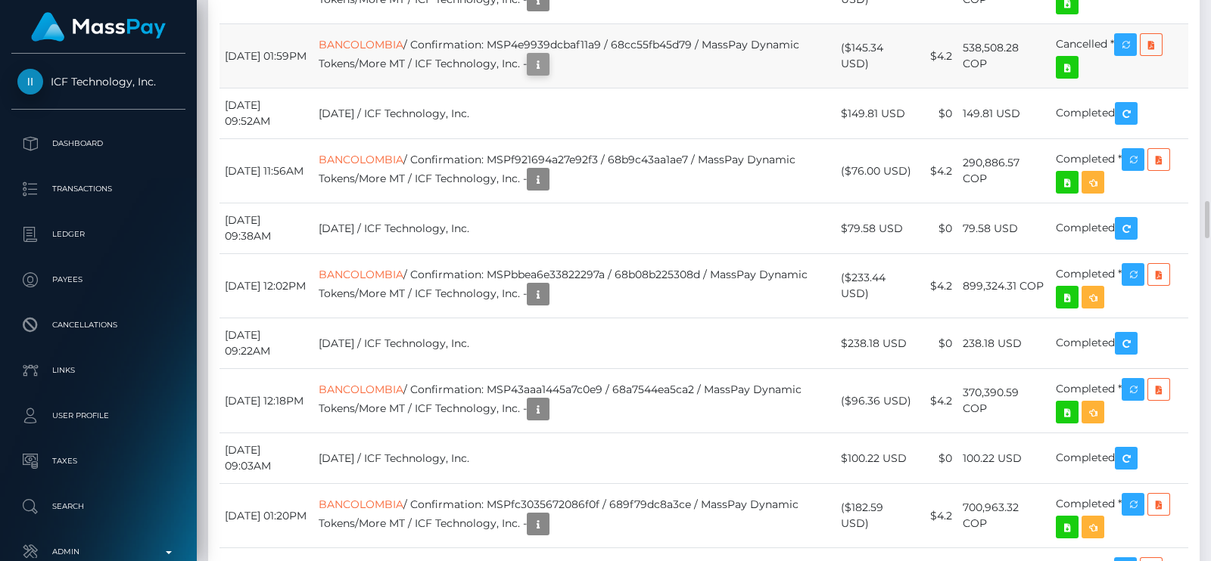
scroll to position [181, 307]
click at [549, 76] on button "button" at bounding box center [538, 64] width 23 height 23
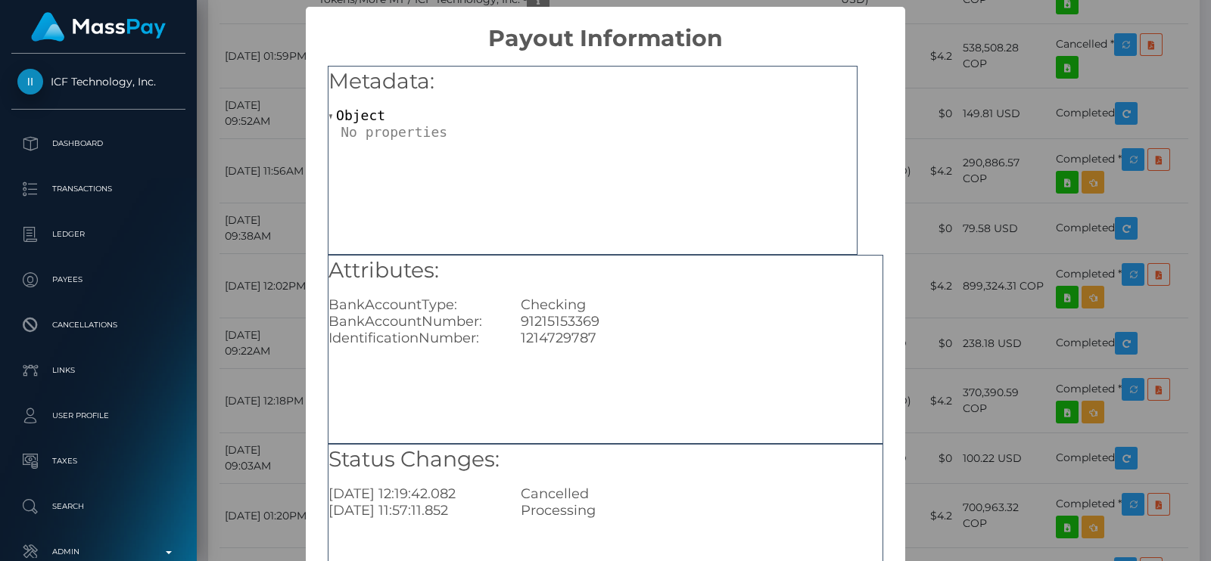
click at [571, 318] on div "91215153369" at bounding box center [701, 321] width 384 height 17
copy div "91215153369"
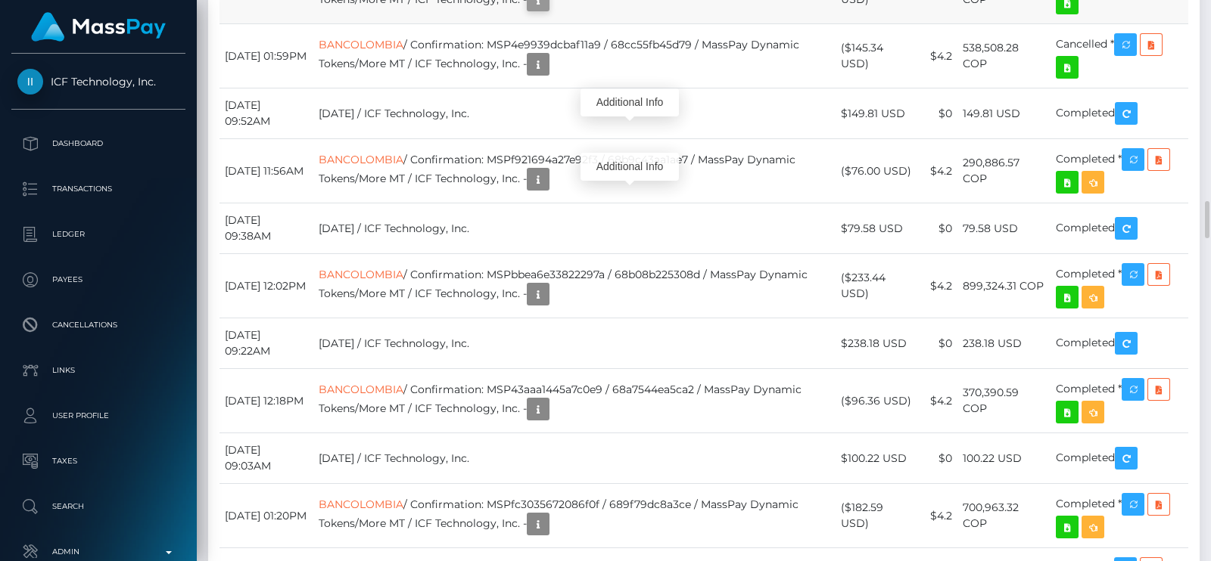
click at [547, 10] on icon "button" at bounding box center [538, 0] width 18 height 19
click at [547, 189] on icon "button" at bounding box center [538, 179] width 18 height 19
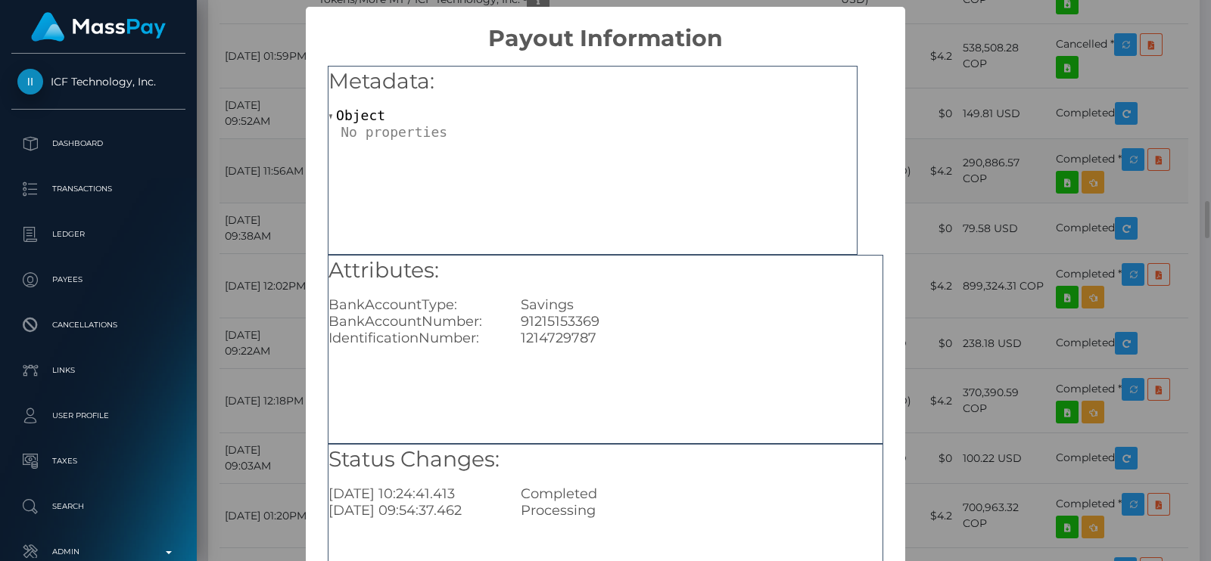
click at [579, 318] on div "91215153369" at bounding box center [701, 321] width 384 height 17
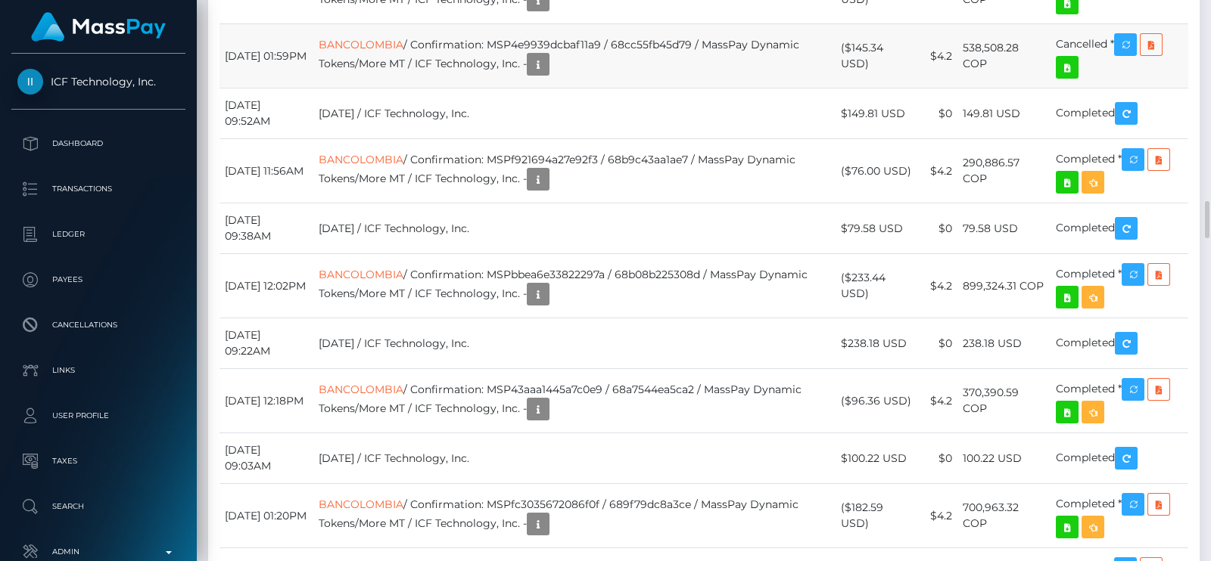
click at [596, 89] on td "BANCOLOMBIA / Confirmation: MSP4e9939dcbaf11a9 / 68cc55fb45d79 / MassPay Dynami…" at bounding box center [574, 56] width 522 height 64
click at [549, 11] on button "button" at bounding box center [538, 0] width 23 height 23
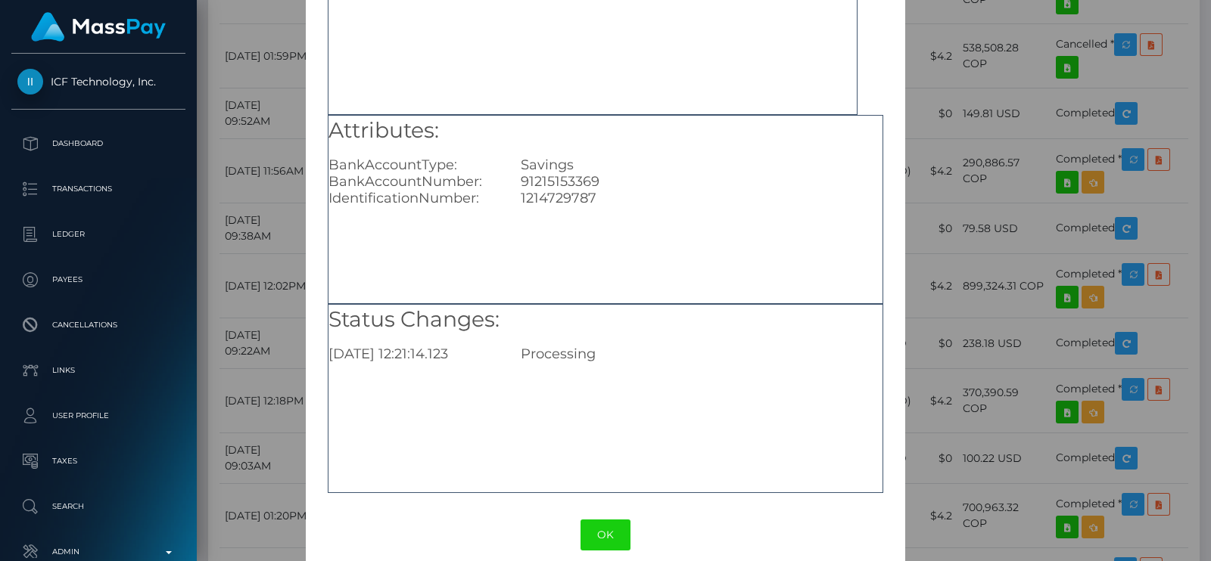
scroll to position [158, 0]
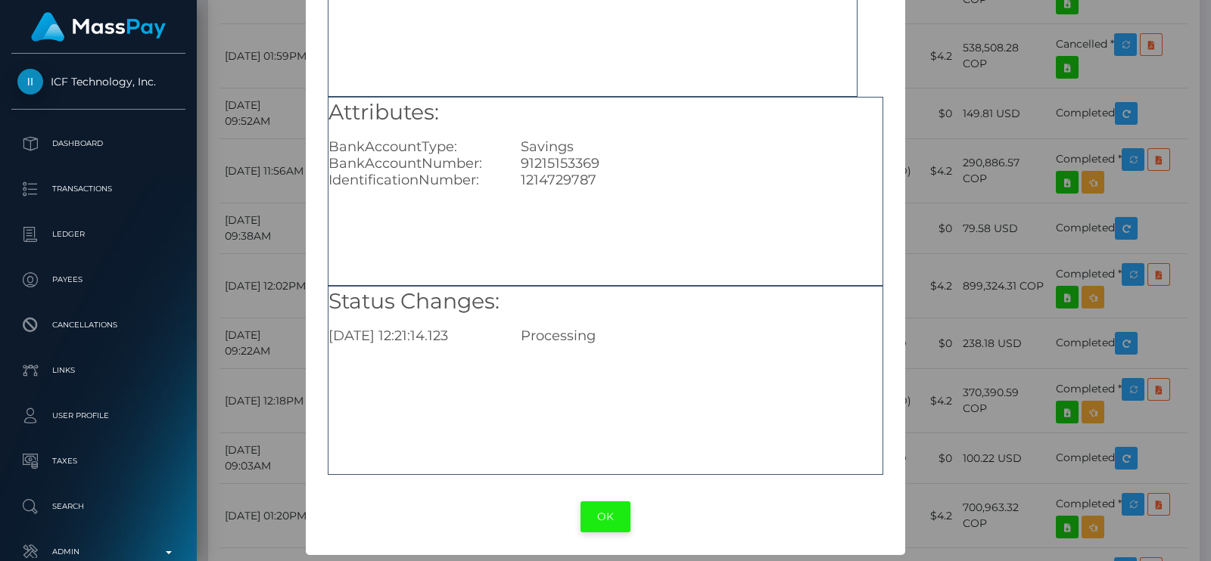
click at [612, 503] on button "OK" at bounding box center [605, 517] width 50 height 31
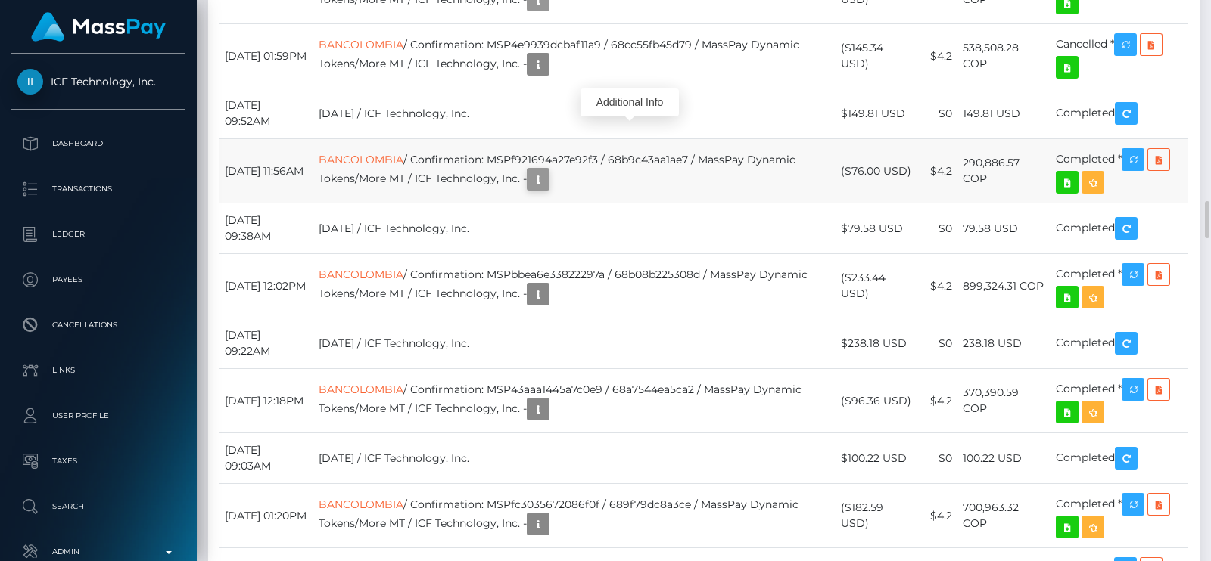
scroll to position [181, 307]
click at [547, 189] on icon "button" at bounding box center [538, 179] width 18 height 19
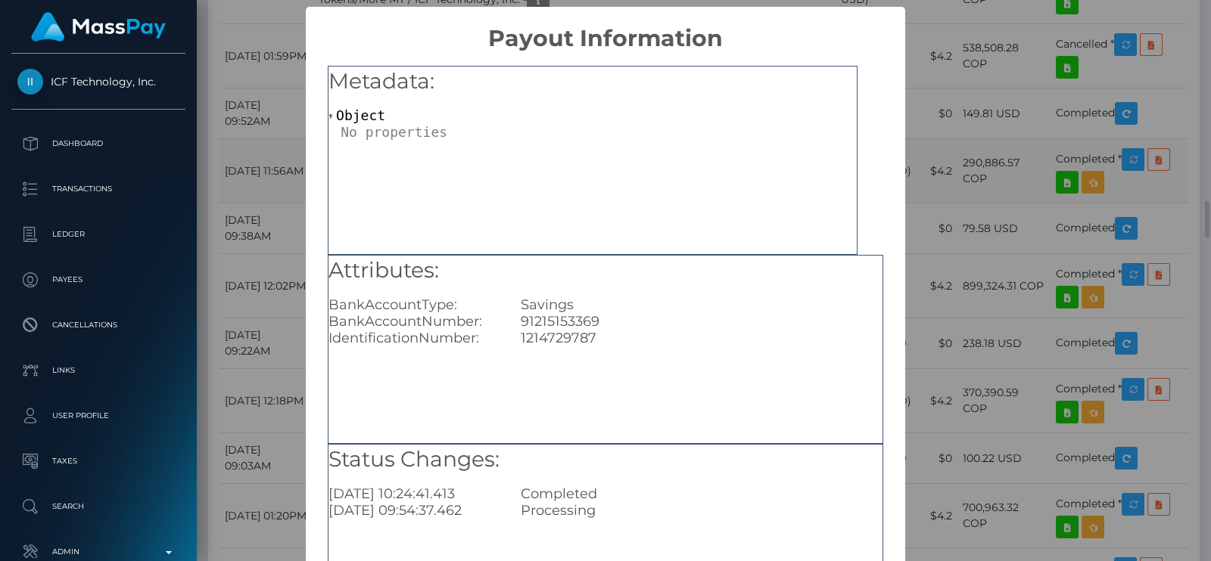
scroll to position [0, 0]
click at [583, 332] on div "1214729787" at bounding box center [701, 338] width 384 height 17
copy div "1214729787"
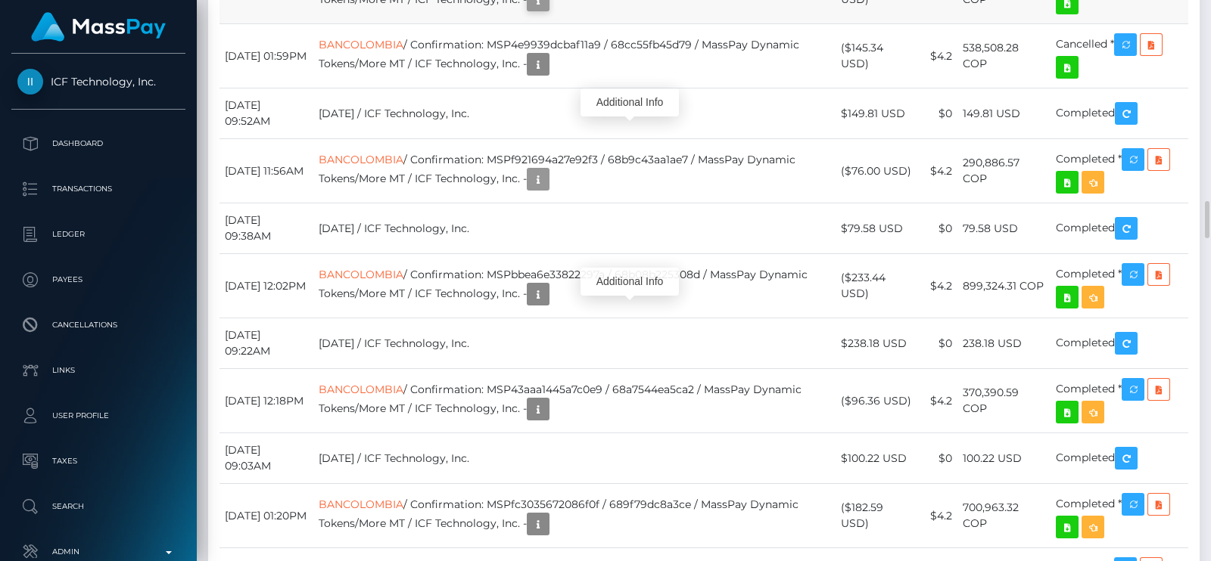
scroll to position [181, 307]
click at [547, 10] on icon "button" at bounding box center [538, 0] width 18 height 19
click at [677, 139] on td "Sept 18 2025 / ICF Technology, Inc." at bounding box center [574, 114] width 522 height 51
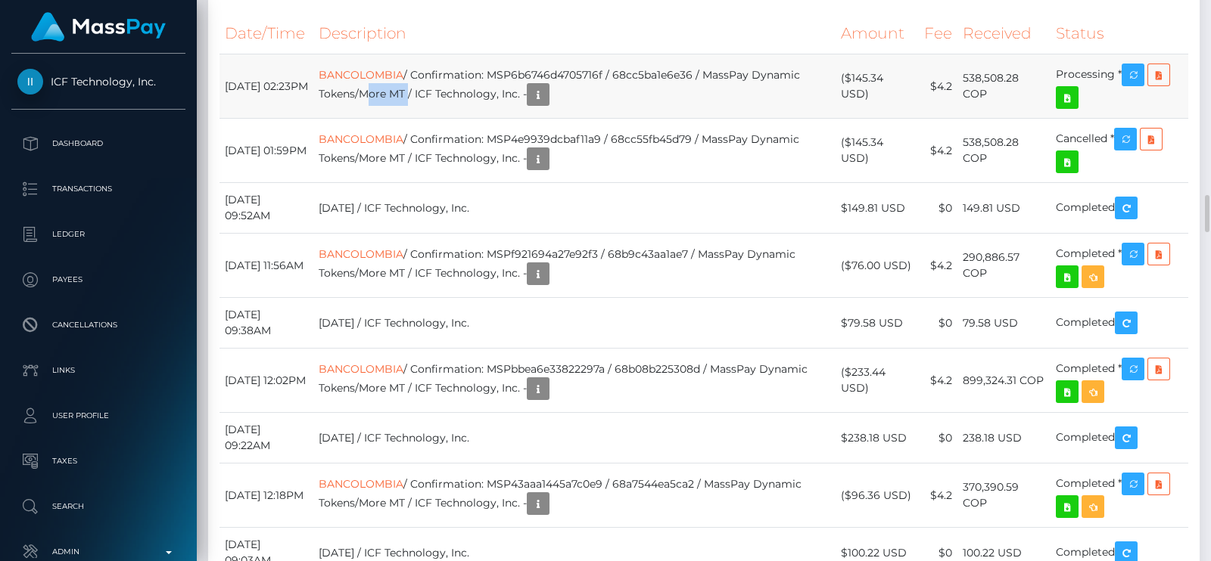
drag, startPoint x: 397, startPoint y: 236, endPoint x: 445, endPoint y: 240, distance: 47.8
click at [445, 119] on td "BANCOLOMBIA / Confirmation: MSP6b6746d4705716f / 68cc5ba1e6e36 / MassPay Dynami…" at bounding box center [574, 86] width 522 height 64
copy td "More MT"
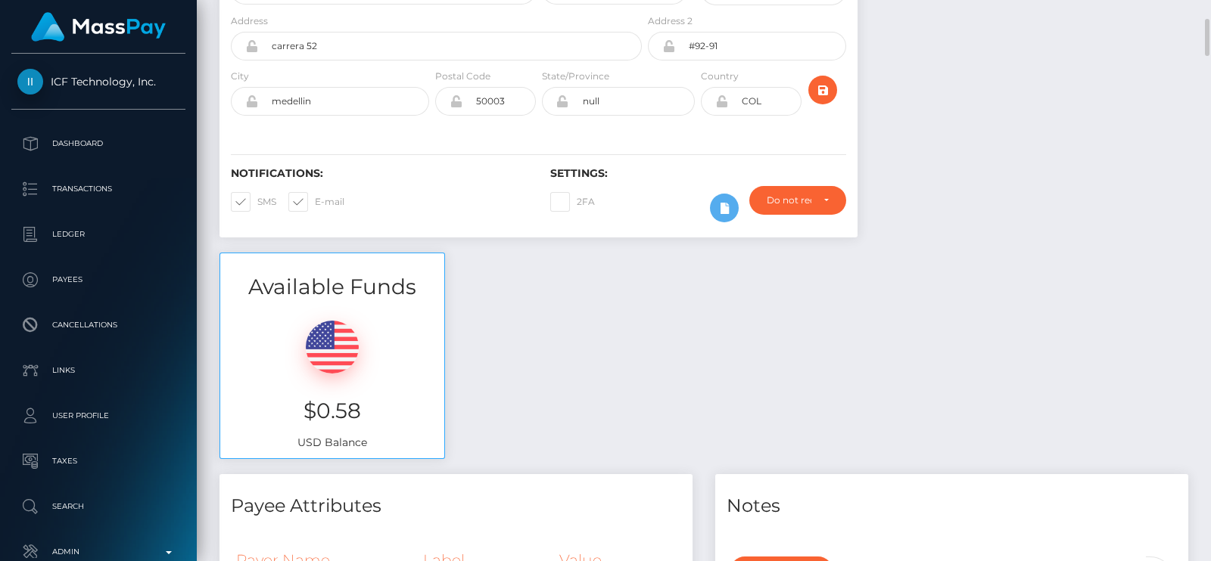
scroll to position [0, 0]
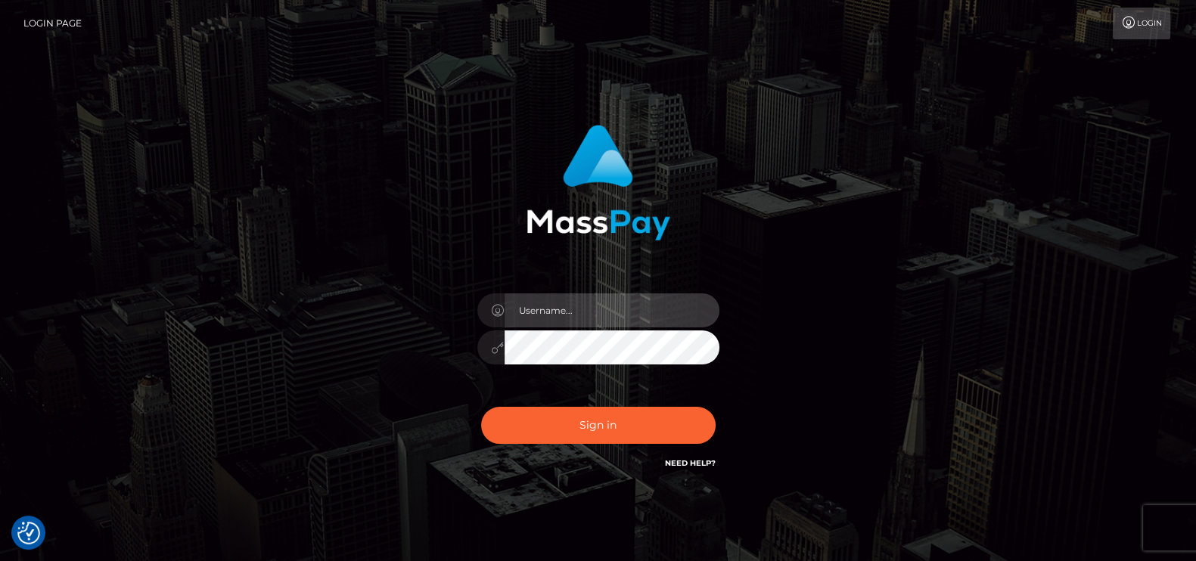
type input "petros.[PERSON_NAME]"
click at [552, 449] on div "Sign in Need Help?" at bounding box center [598, 431] width 265 height 67
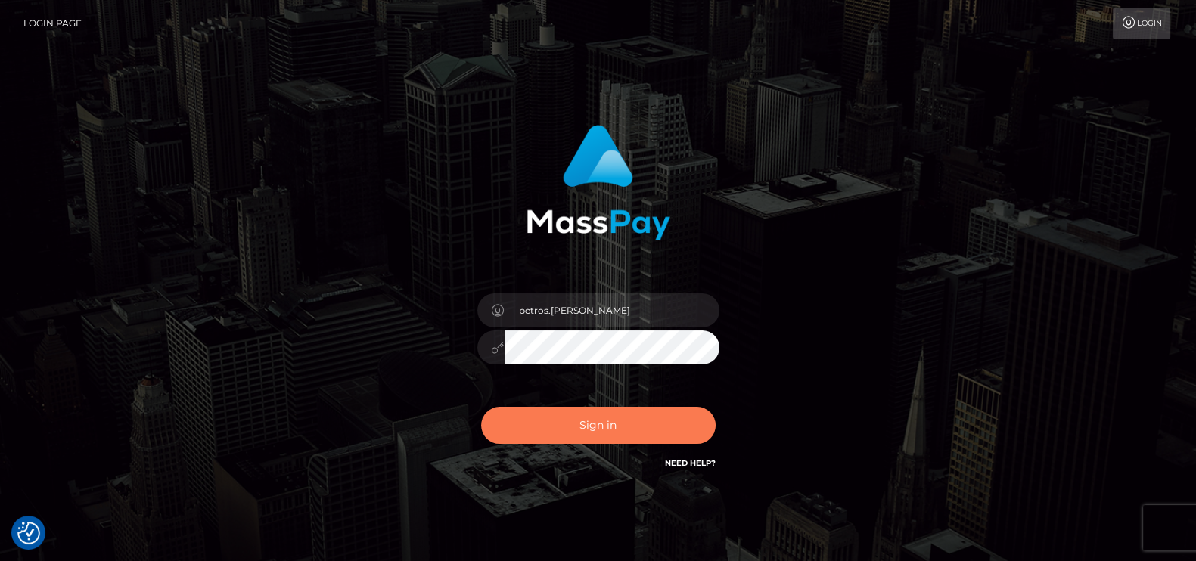
click at [559, 438] on button "Sign in" at bounding box center [598, 425] width 235 height 37
type input "petros.kidane"
click at [665, 429] on button "Sign in" at bounding box center [598, 425] width 235 height 37
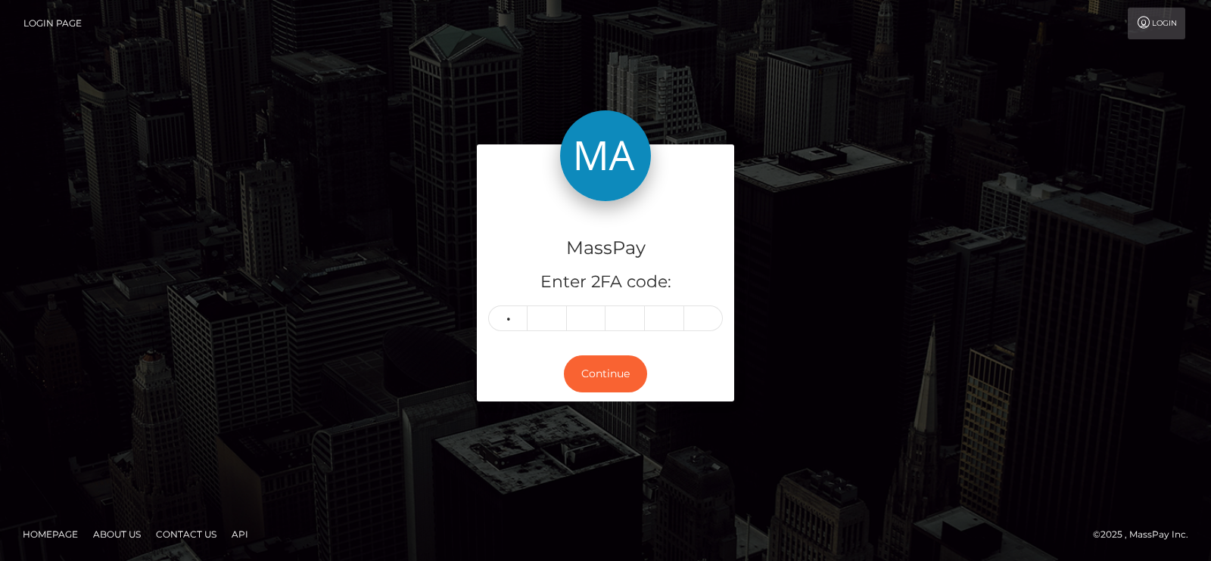
type input "2"
type input "0"
type input "4"
type input "0"
type input "8"
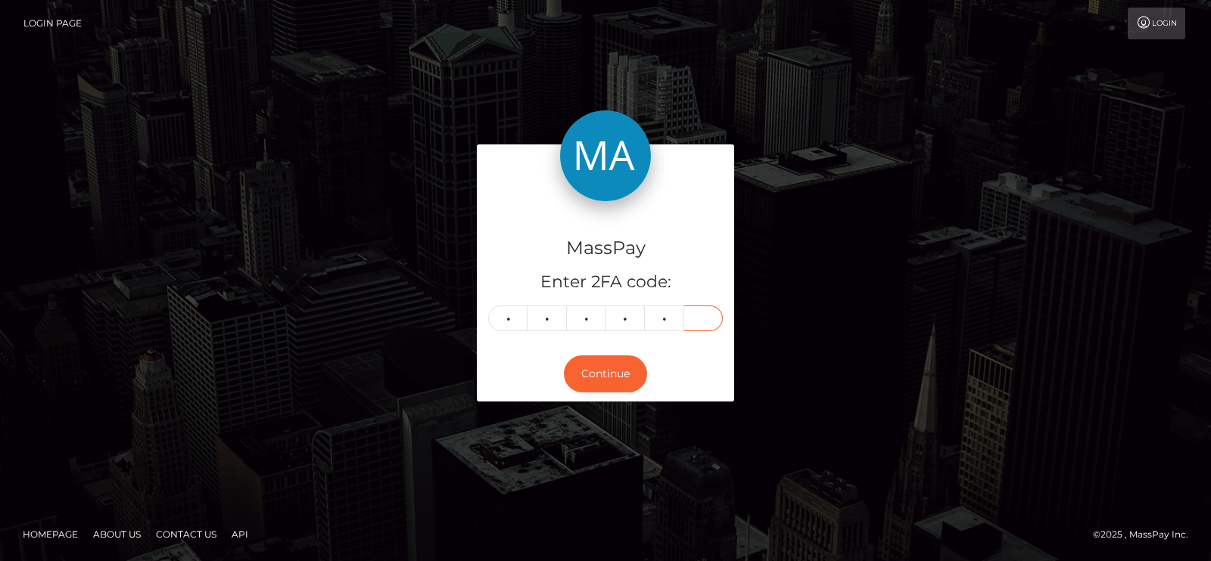
type input "4"
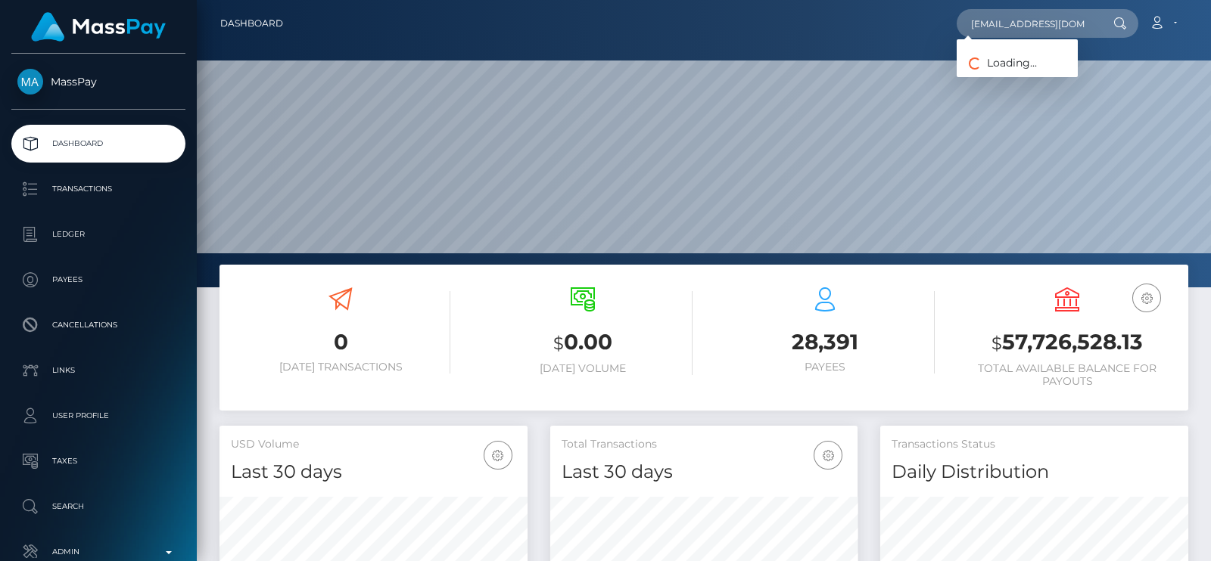
scroll to position [0, 24]
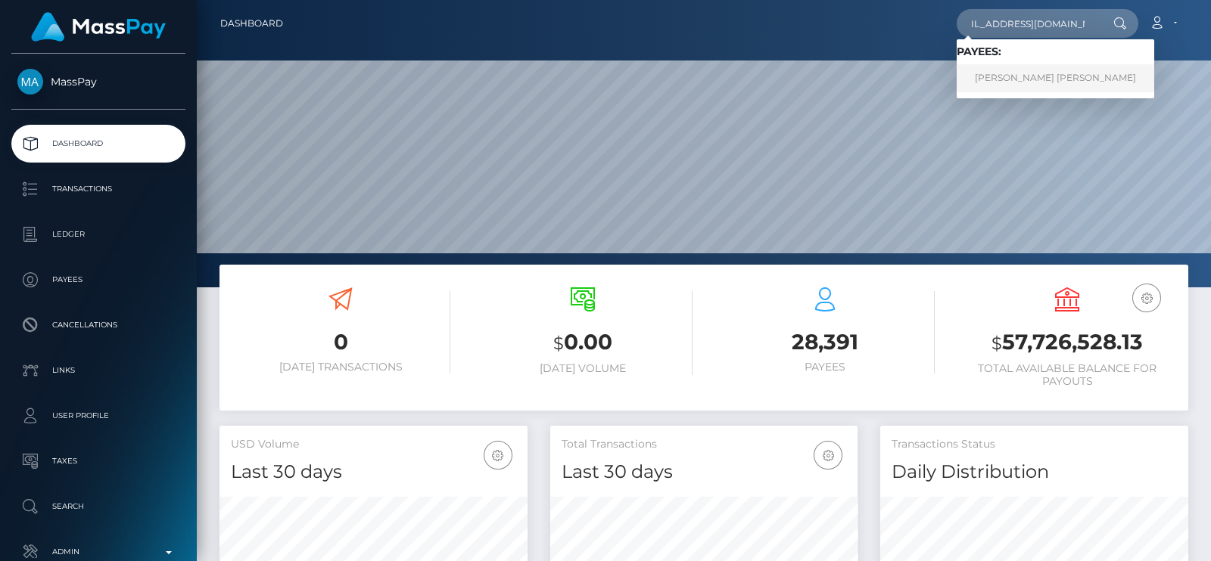
type input "[EMAIL_ADDRESS][DOMAIN_NAME]"
click at [1010, 73] on link "Charlie Marie Welburn" at bounding box center [1055, 78] width 198 height 28
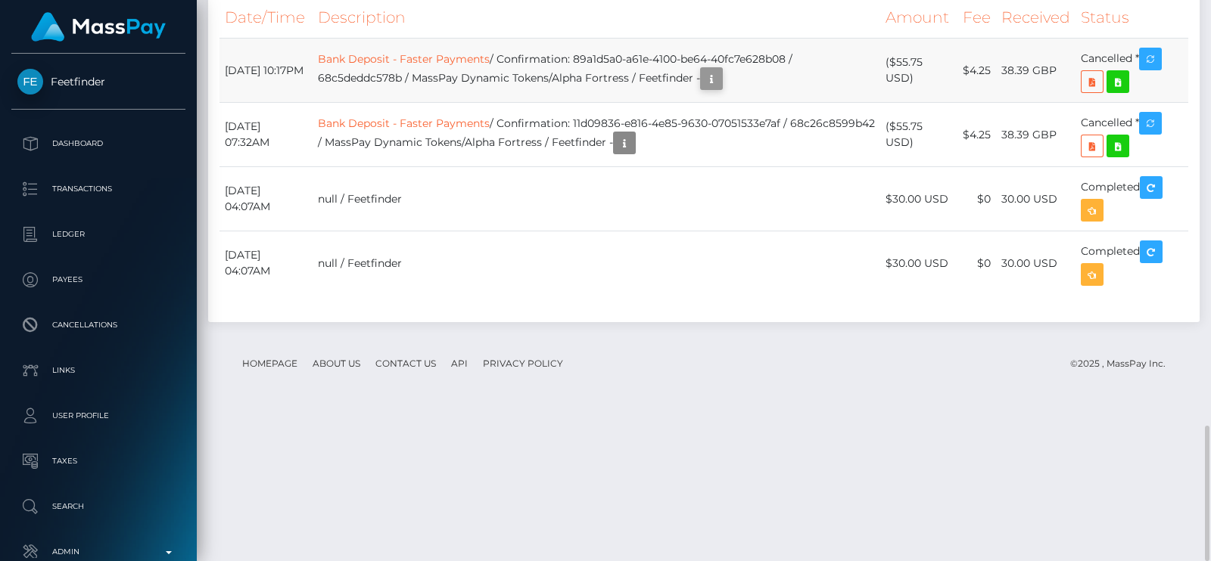
scroll to position [181, 307]
click at [439, 66] on link "Bank Deposit - Faster Payments" at bounding box center [404, 59] width 172 height 14
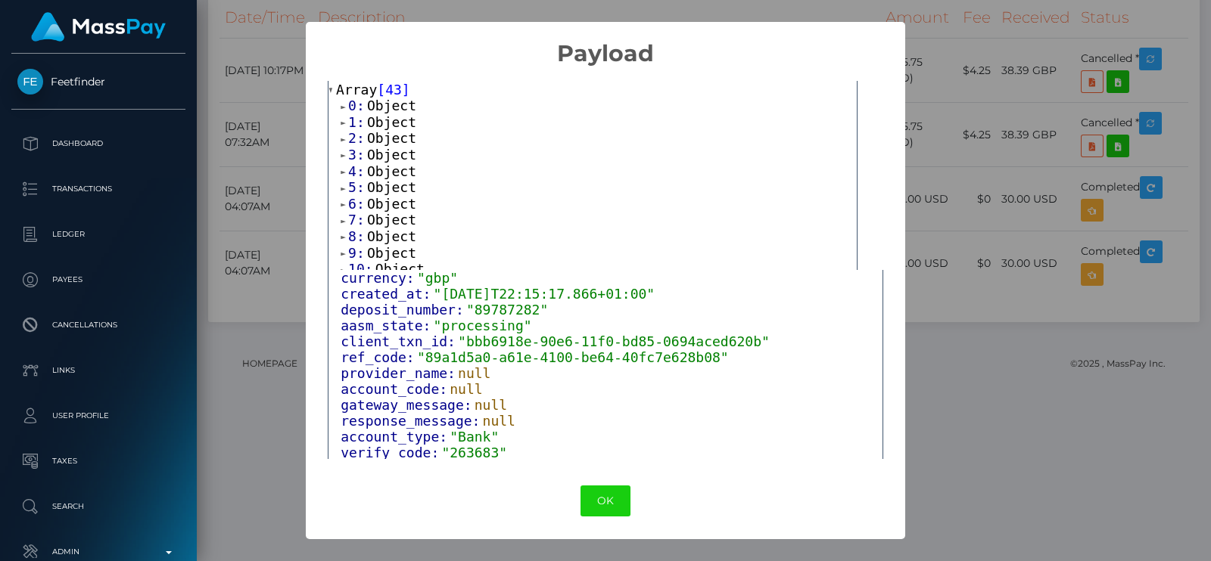
scroll to position [0, 0]
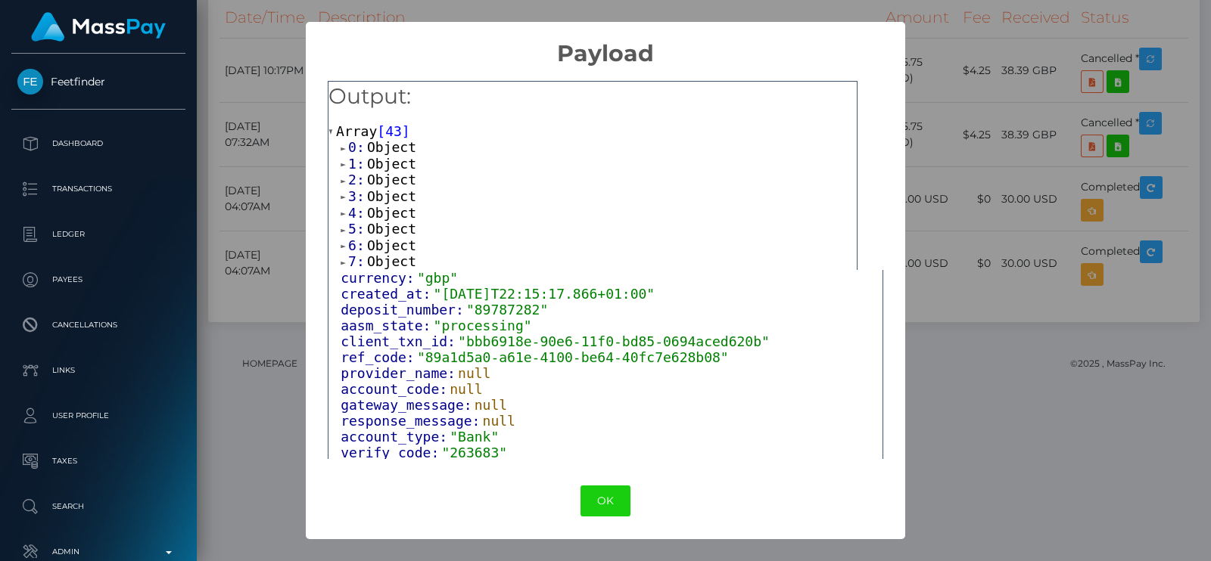
click at [386, 142] on span "Object" at bounding box center [391, 147] width 49 height 16
click at [382, 191] on span "Object" at bounding box center [391, 196] width 49 height 16
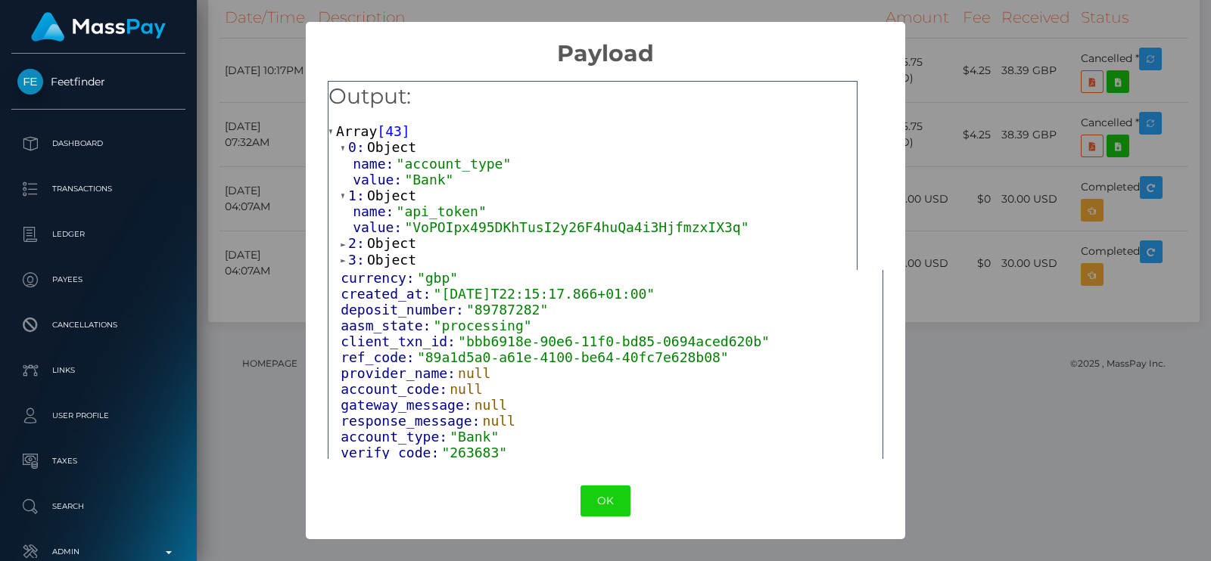
scroll to position [94, 0]
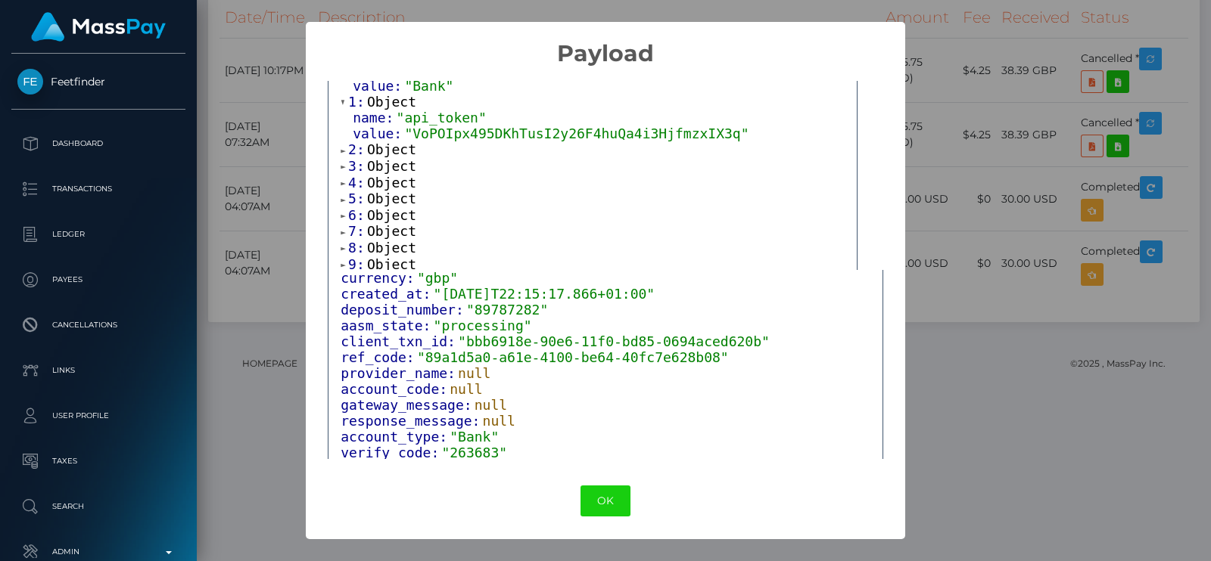
click at [405, 145] on span "Object" at bounding box center [391, 150] width 49 height 16
click at [386, 194] on span "Object" at bounding box center [391, 198] width 49 height 16
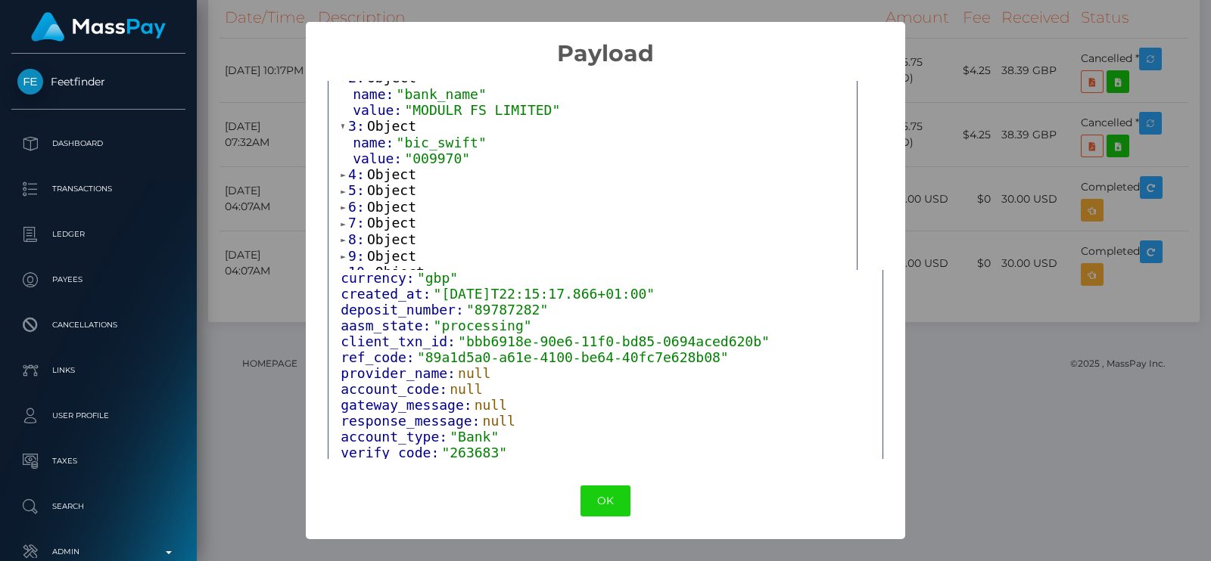
scroll to position [188, 0]
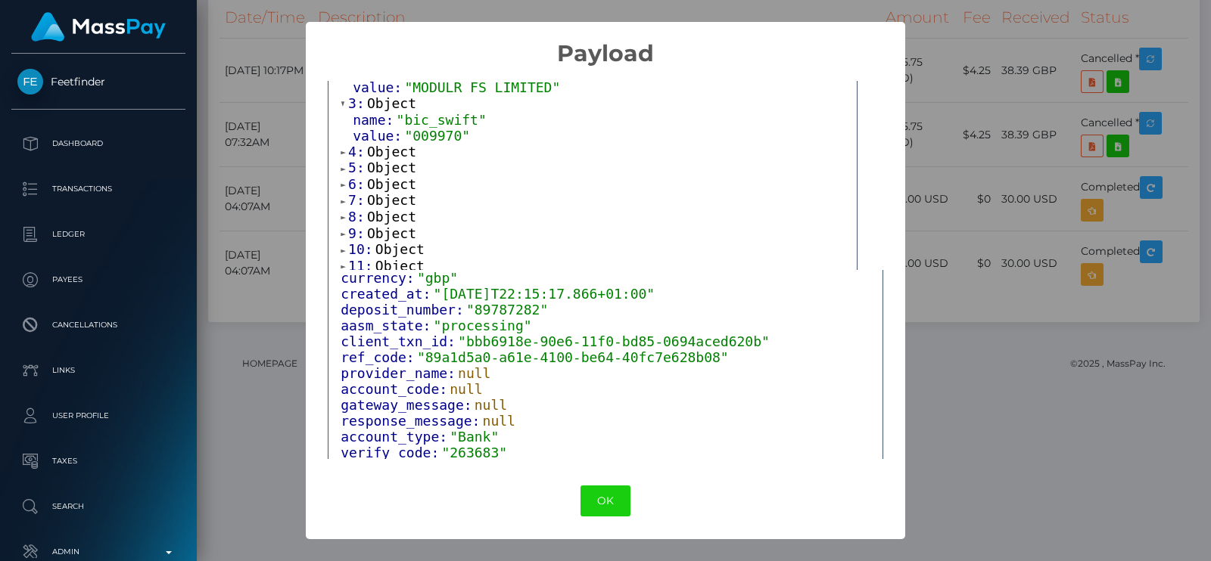
click at [392, 149] on span "Object" at bounding box center [391, 152] width 49 height 16
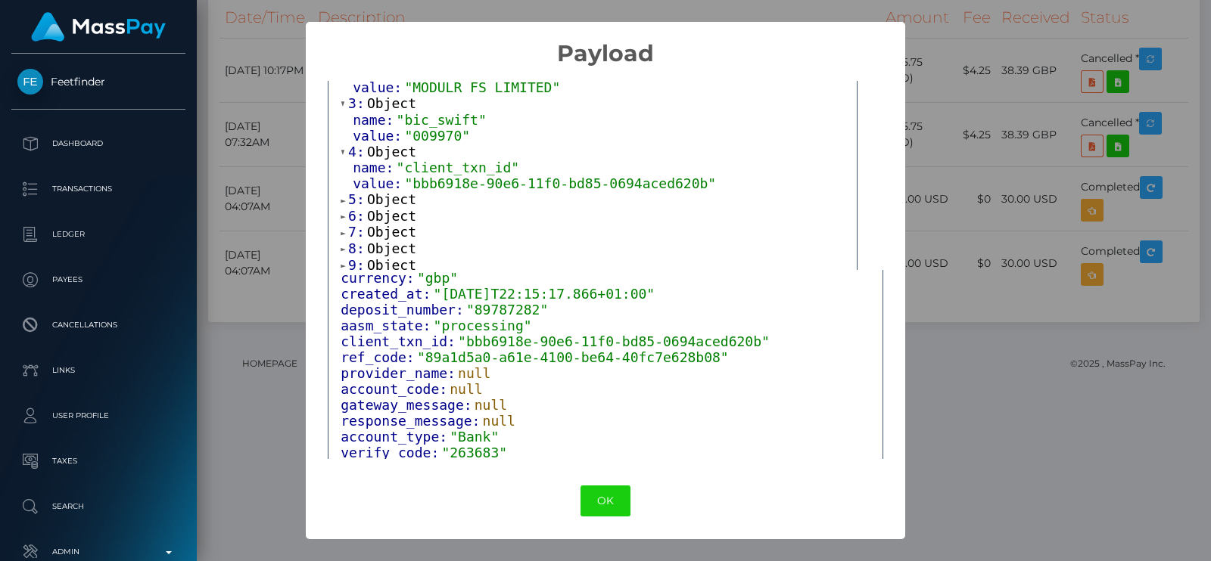
click at [384, 198] on span "Object" at bounding box center [391, 199] width 49 height 16
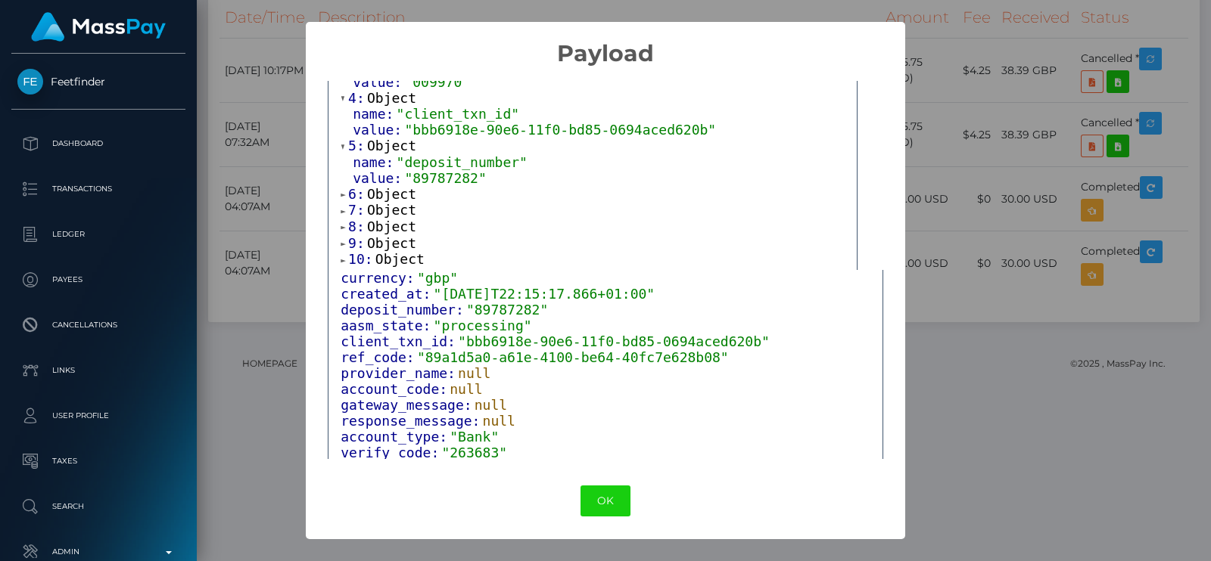
scroll to position [284, 0]
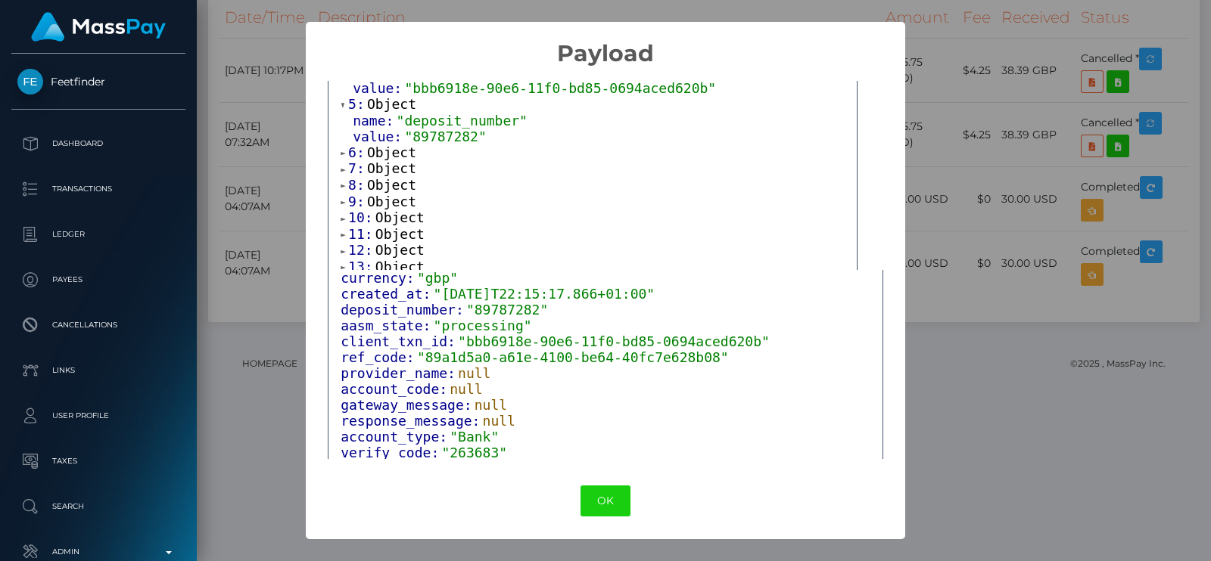
click at [390, 151] on span "Object" at bounding box center [391, 153] width 49 height 16
click at [386, 201] on span "Object" at bounding box center [391, 200] width 49 height 16
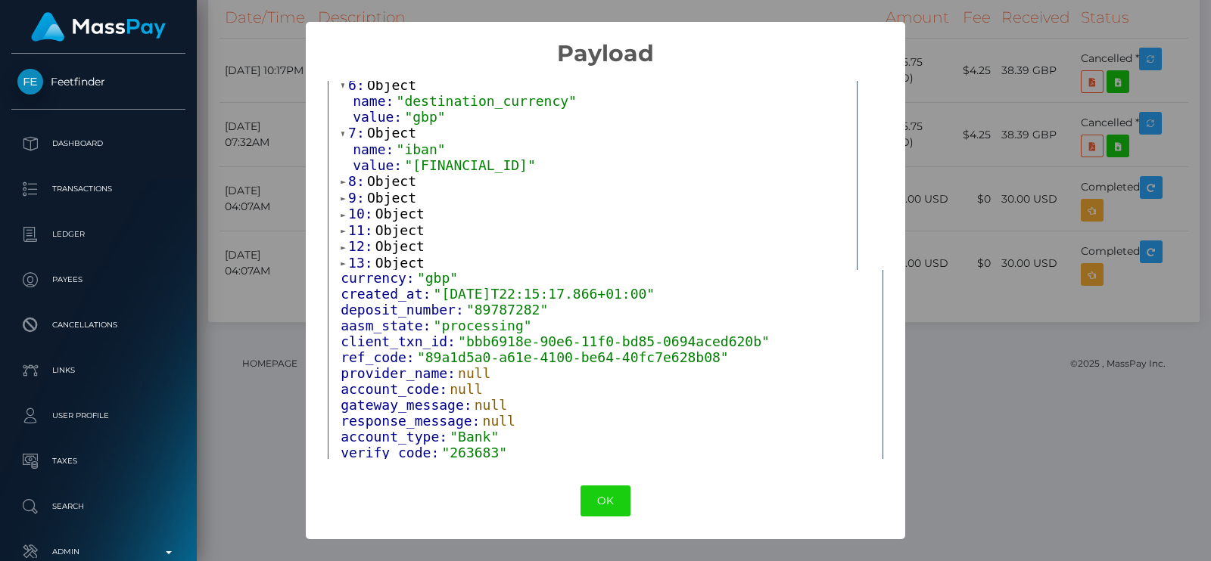
scroll to position [378, 0]
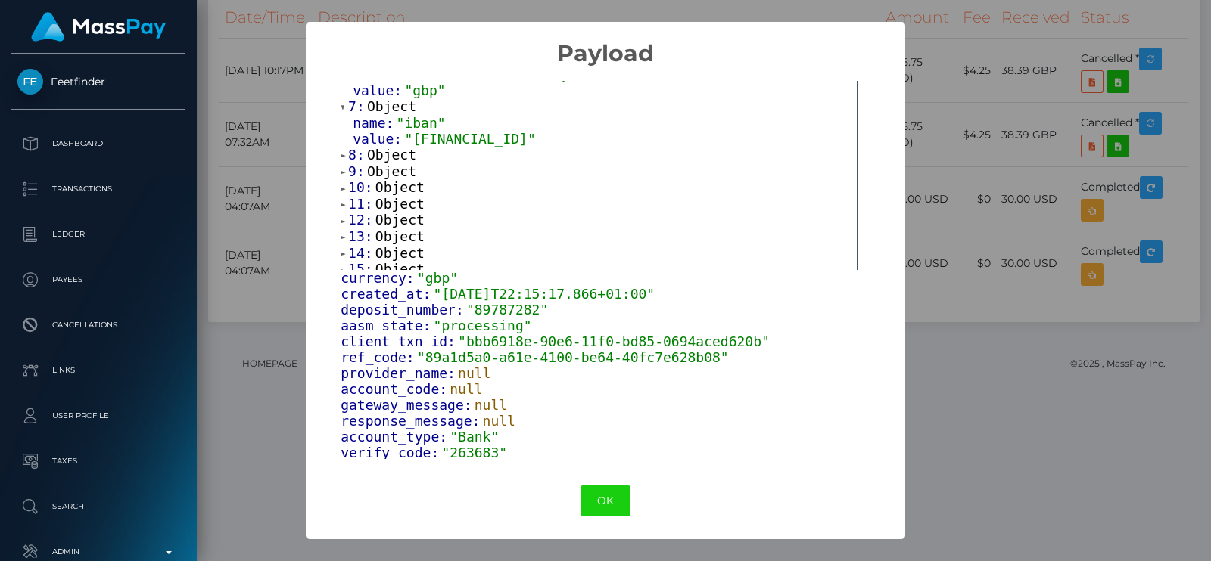
click at [386, 152] on span "Object" at bounding box center [391, 155] width 49 height 16
click at [378, 201] on span "Object" at bounding box center [391, 203] width 49 height 16
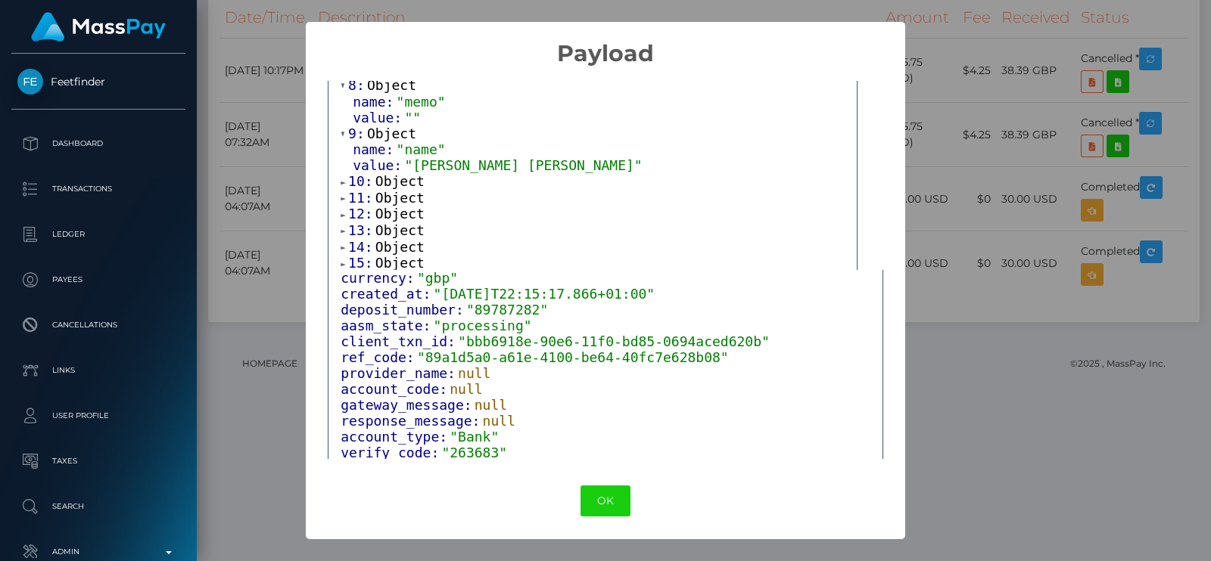
scroll to position [473, 0]
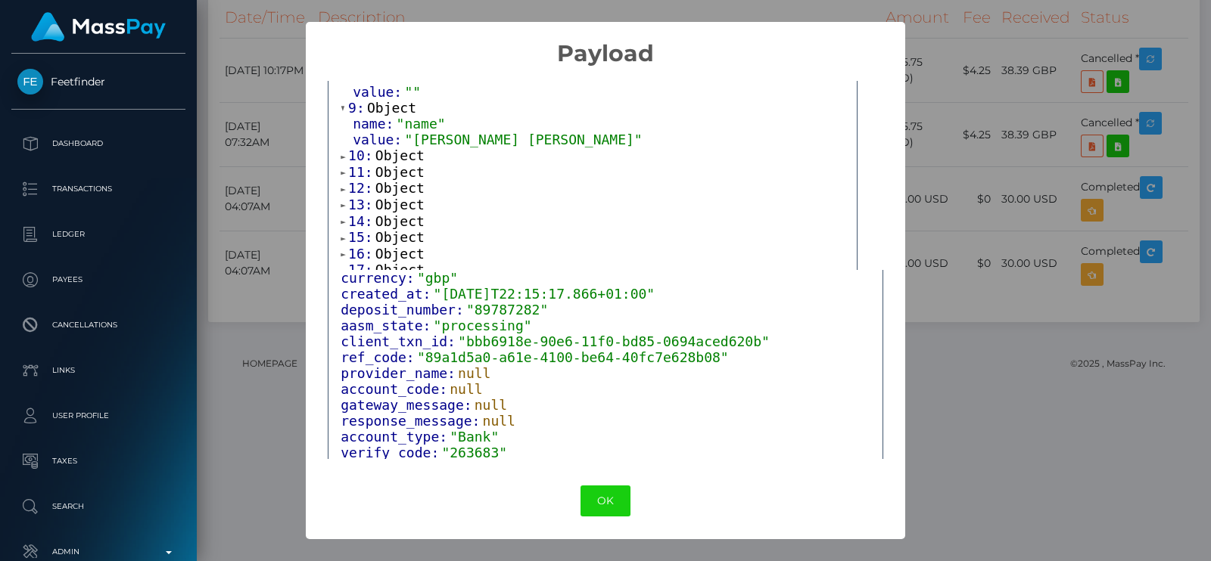
click at [387, 157] on span "Object" at bounding box center [399, 156] width 49 height 16
click at [381, 201] on span "Object" at bounding box center [399, 204] width 49 height 16
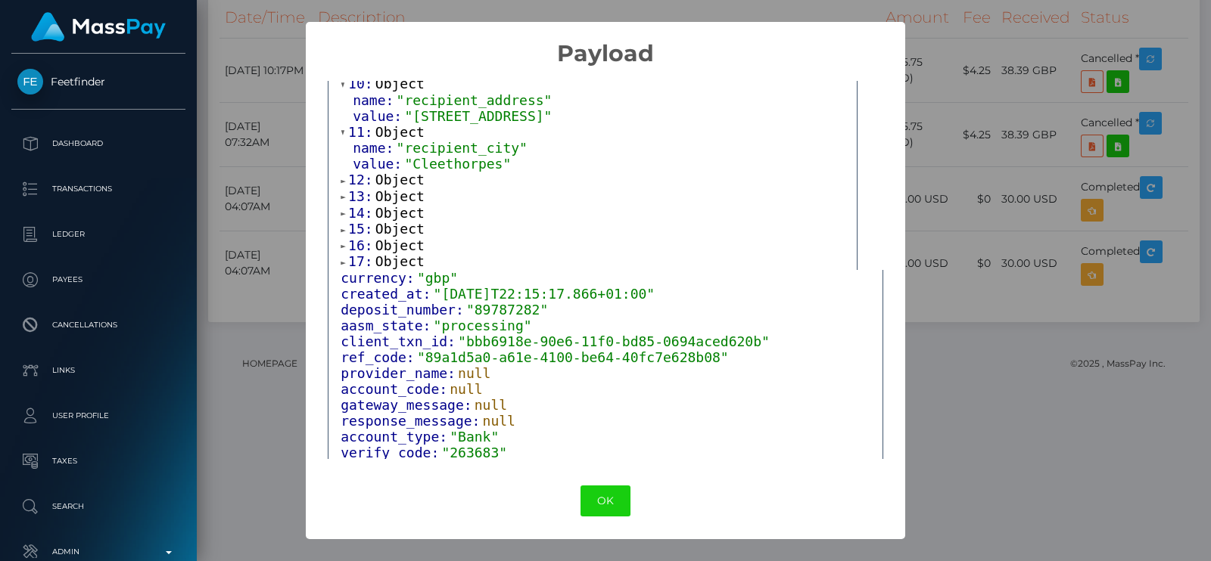
scroll to position [568, 0]
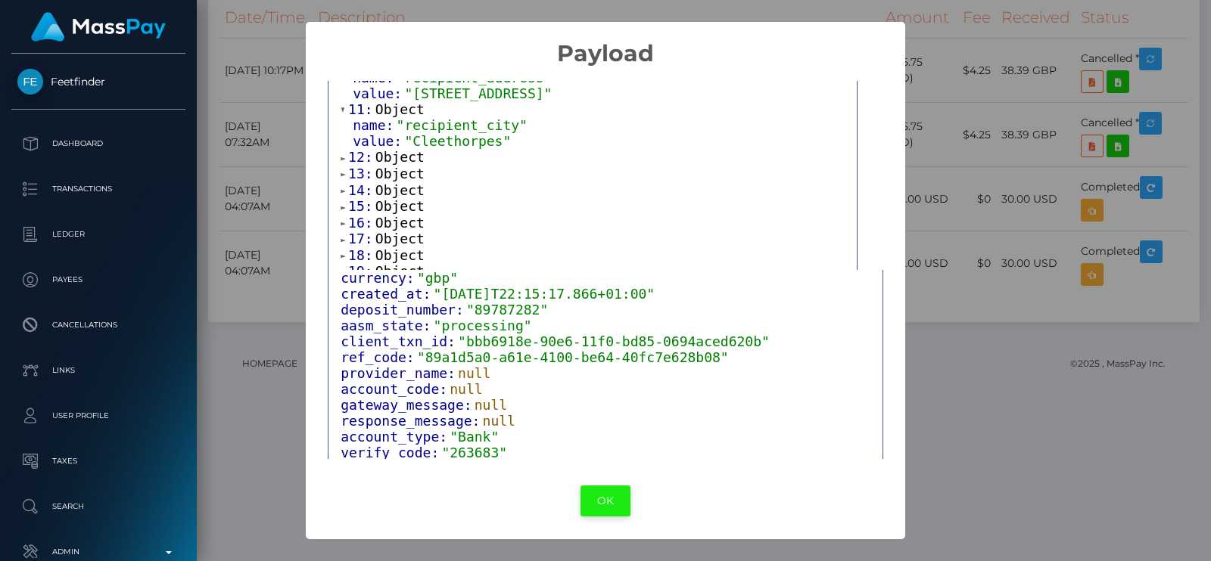
click at [613, 497] on button "OK" at bounding box center [605, 501] width 50 height 31
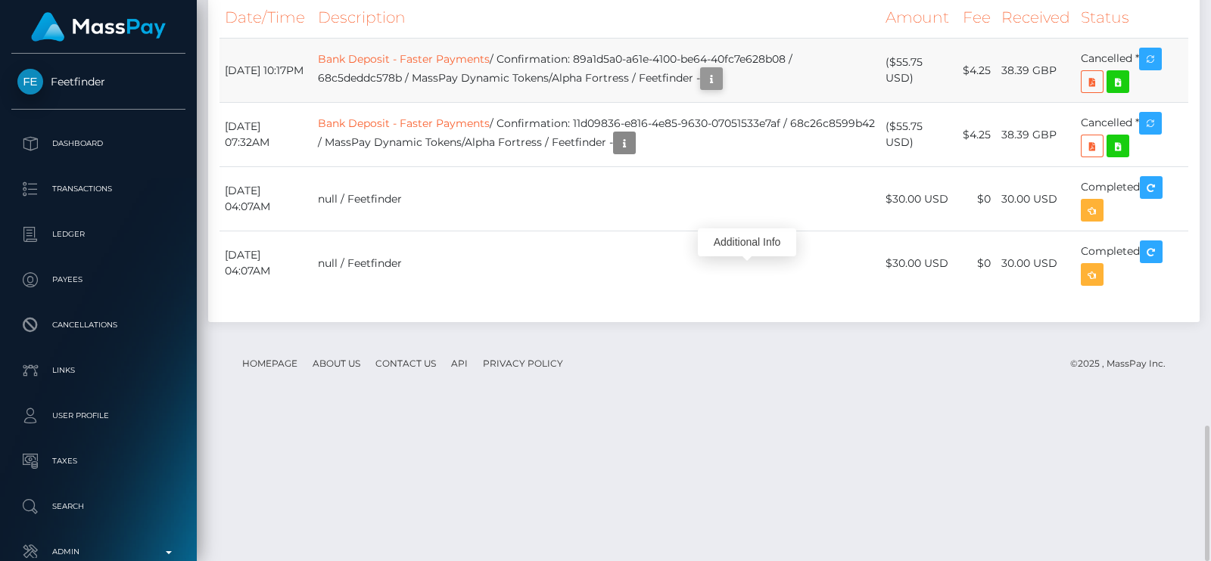
scroll to position [181, 307]
click at [720, 89] on icon "button" at bounding box center [711, 79] width 18 height 19
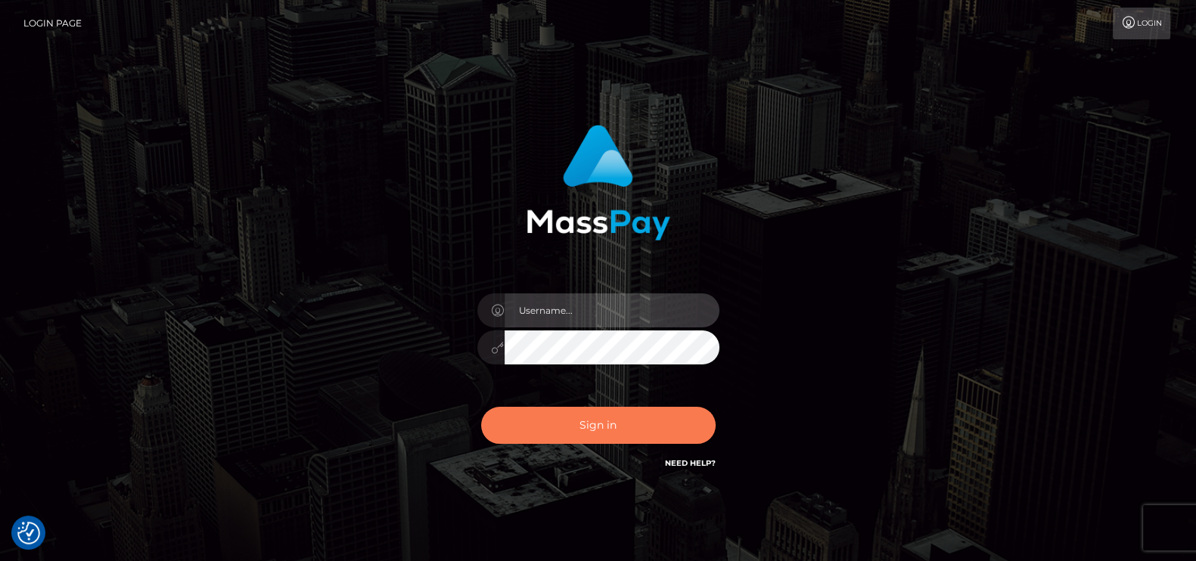
type input "petros.kidane"
click at [578, 423] on button "Sign in" at bounding box center [598, 425] width 235 height 37
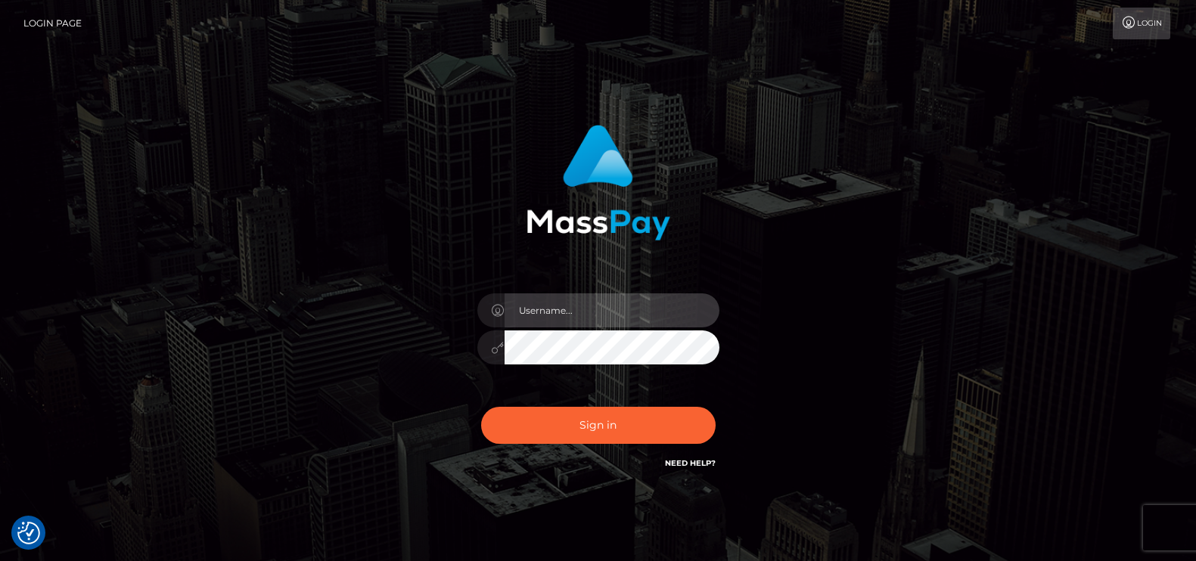
type input "petros.kidane"
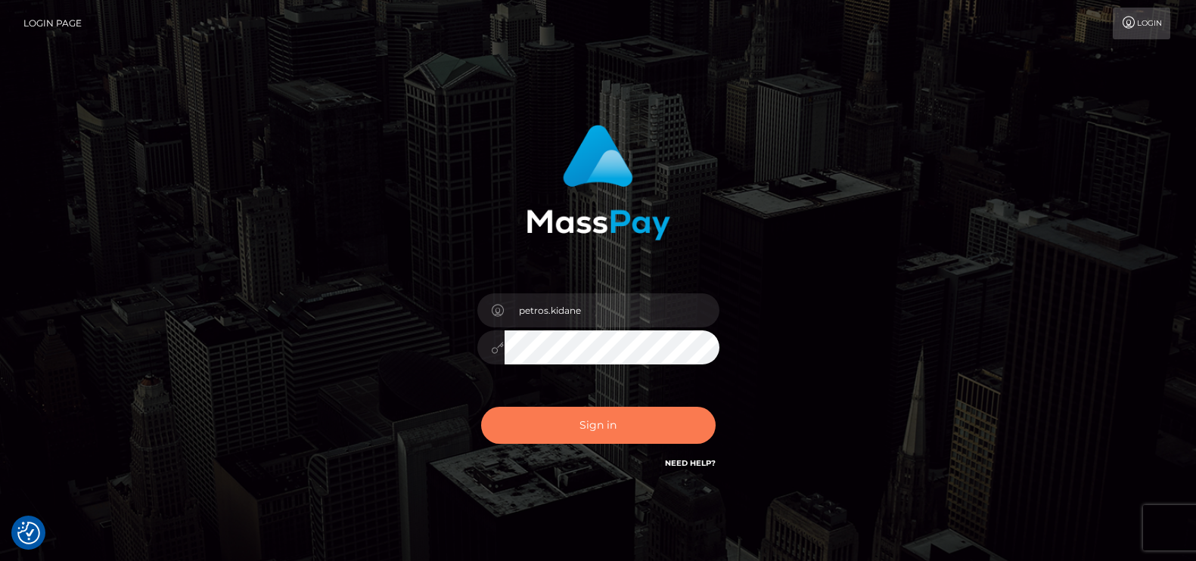
click at [547, 414] on button "Sign in" at bounding box center [598, 425] width 235 height 37
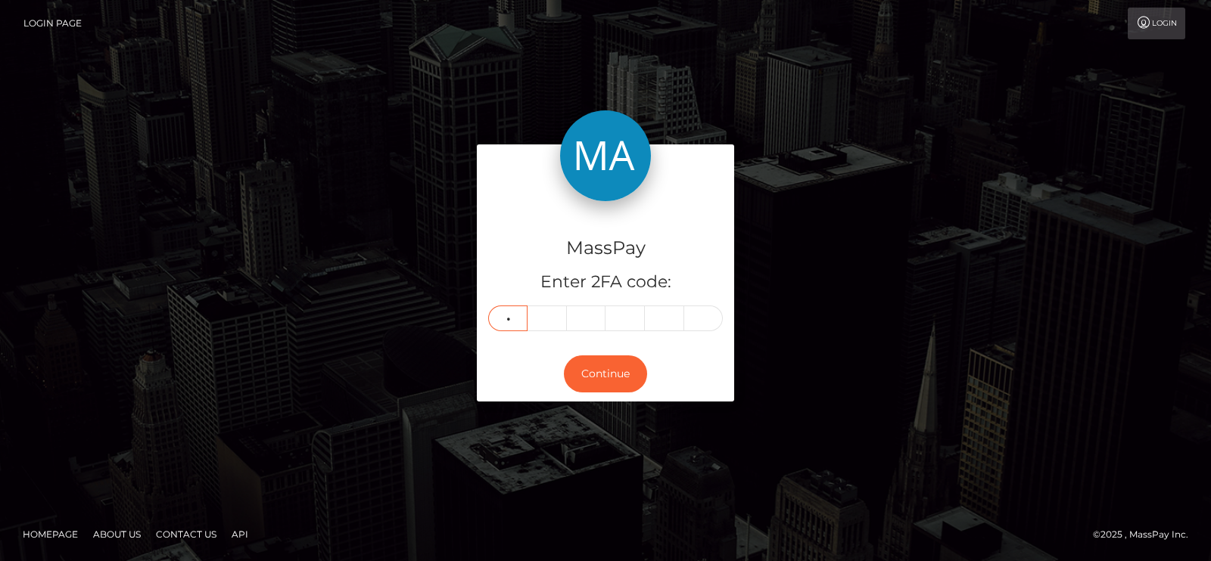
type input "6"
type input "8"
type input "3"
type input "4"
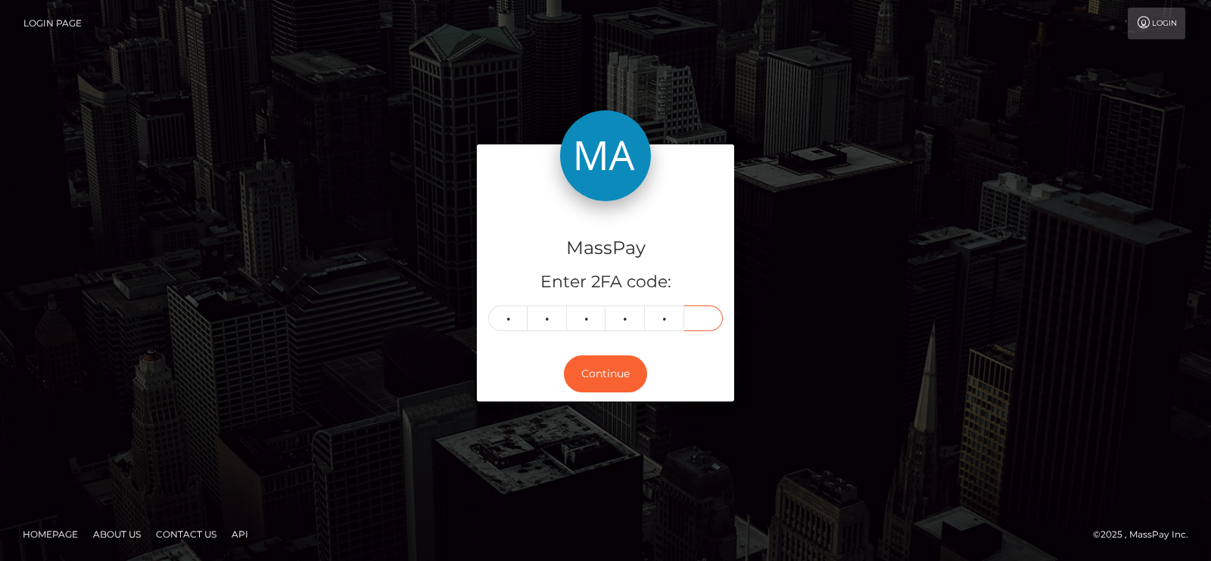
type input "2"
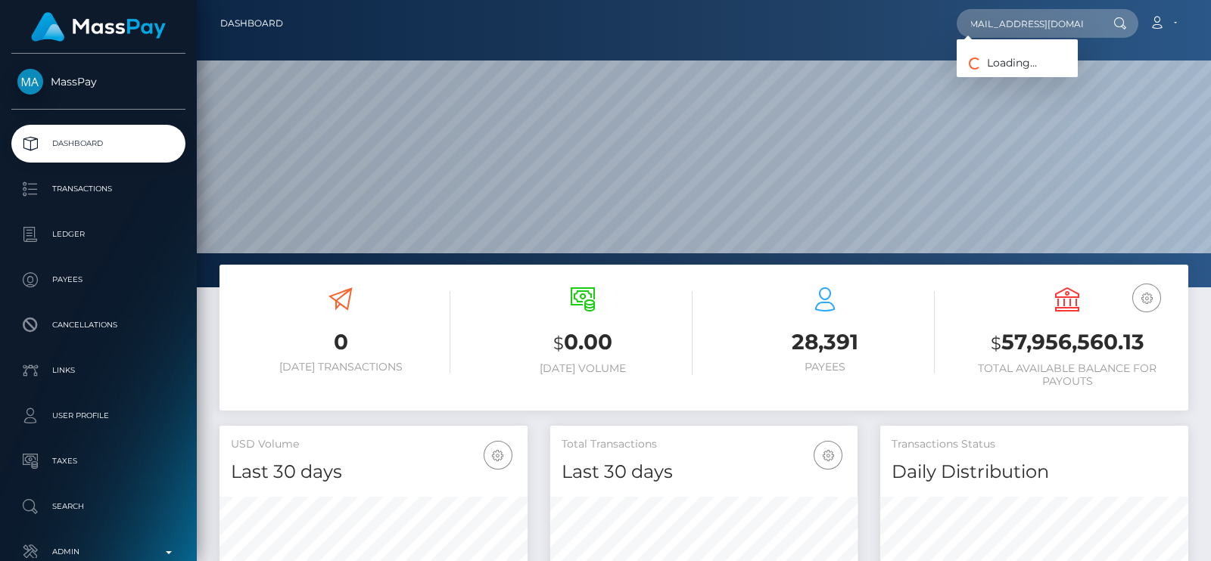
scroll to position [268, 307]
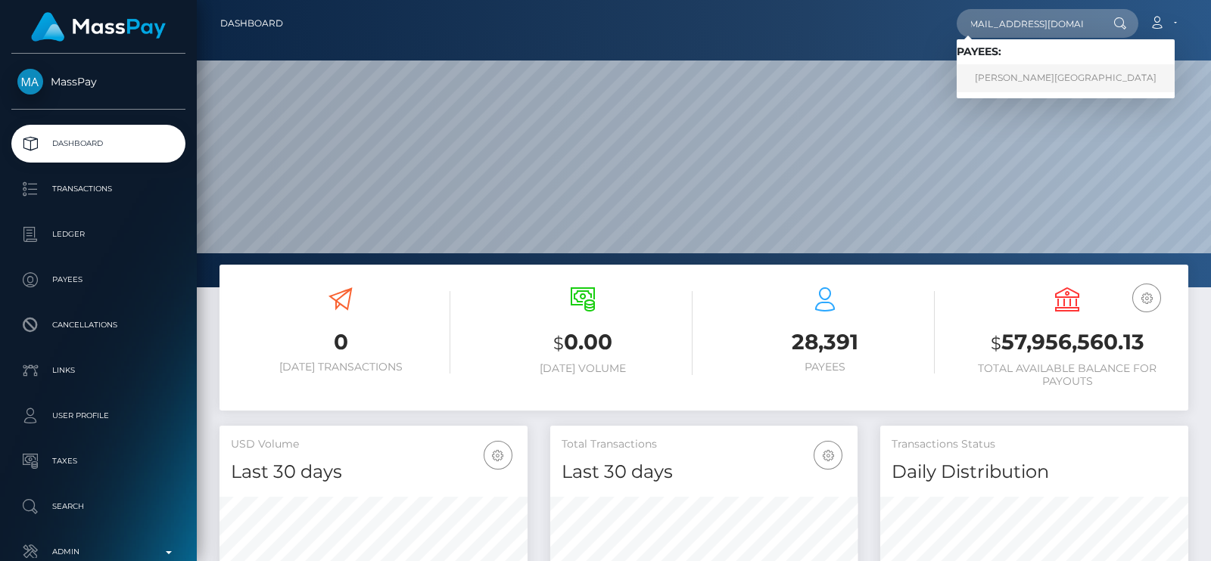
type input "[EMAIL_ADDRESS][DOMAIN_NAME]"
click at [997, 77] on link "[PERSON_NAME][GEOGRAPHIC_DATA]" at bounding box center [1065, 78] width 218 height 28
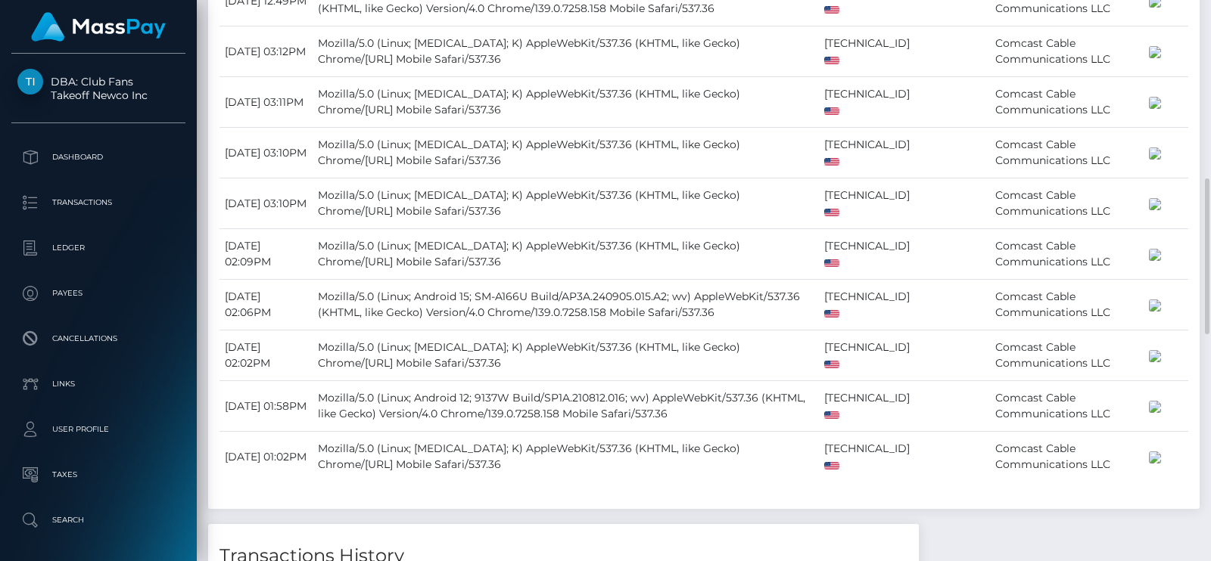
scroll to position [791, 0]
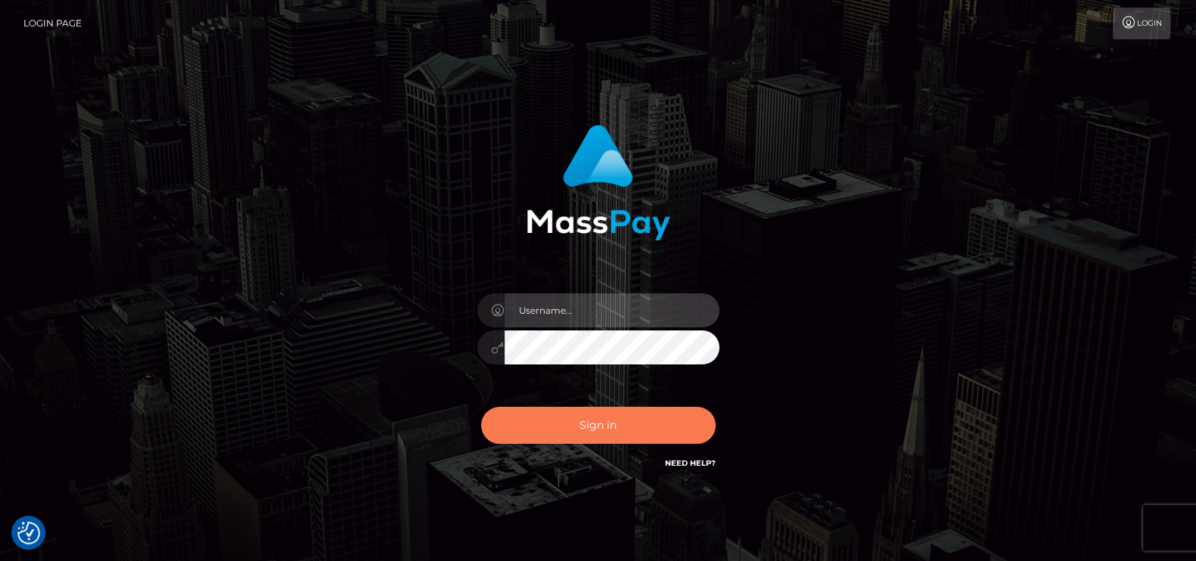
type input "petros.kidane"
click at [586, 428] on button "Sign in" at bounding box center [598, 425] width 235 height 37
type input "petros.kidane"
click at [586, 421] on button "Sign in" at bounding box center [598, 425] width 235 height 37
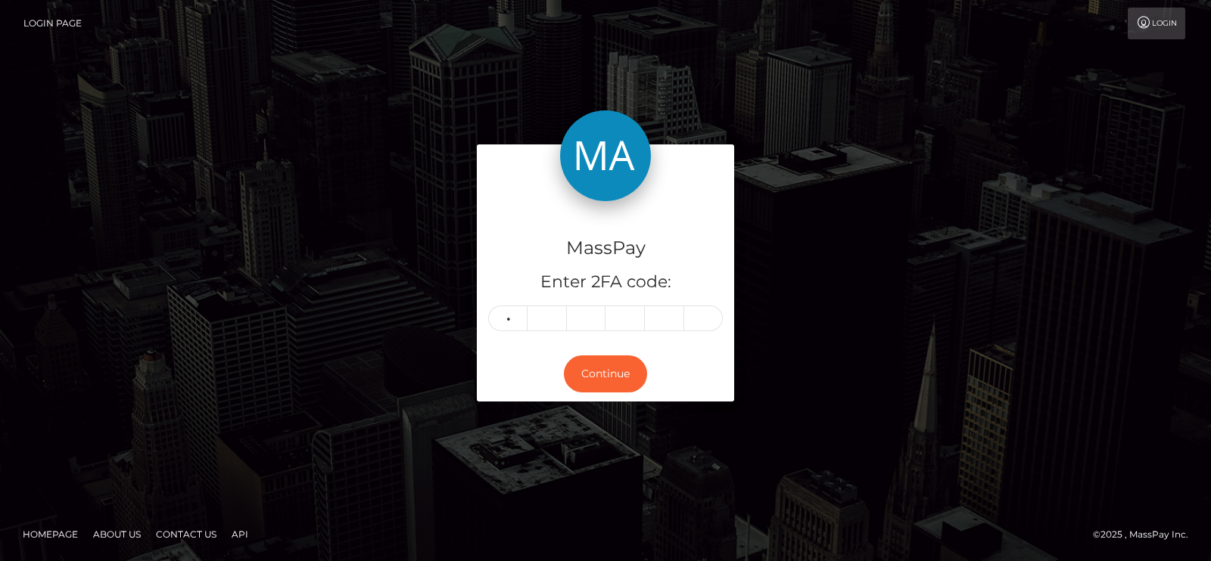
type input "2"
type input "6"
type input "3"
type input "7"
type input "0"
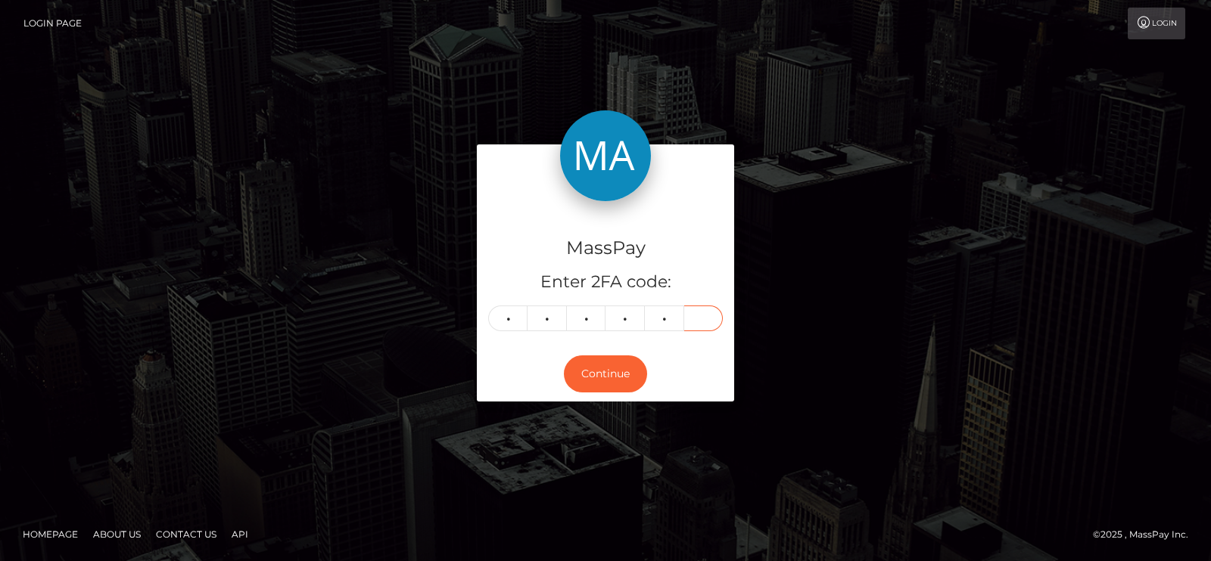
type input "5"
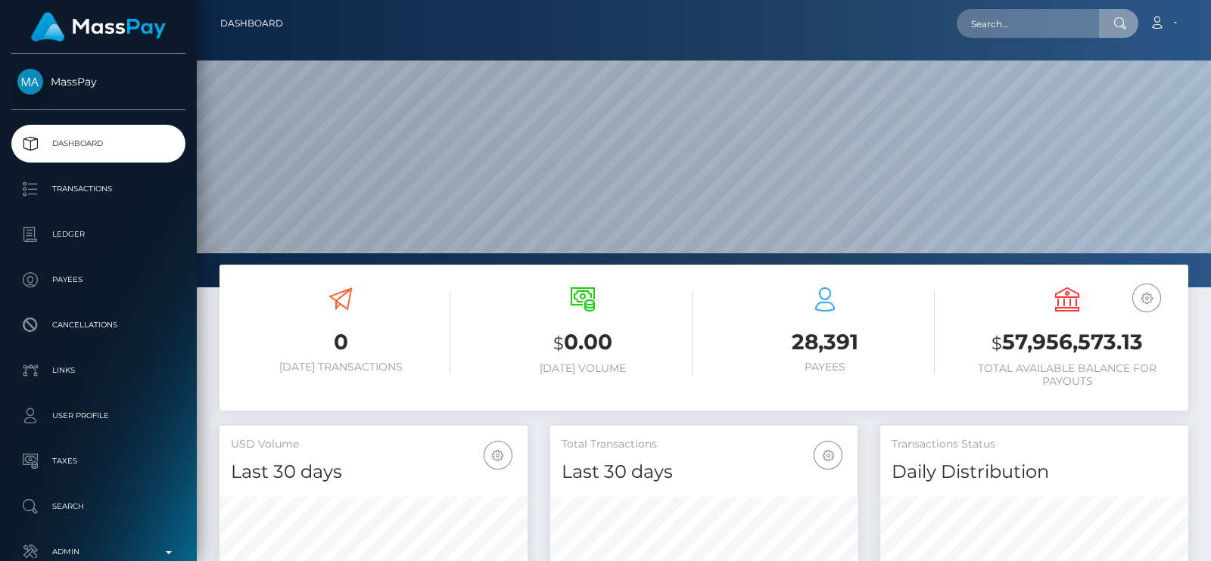
scroll to position [268, 307]
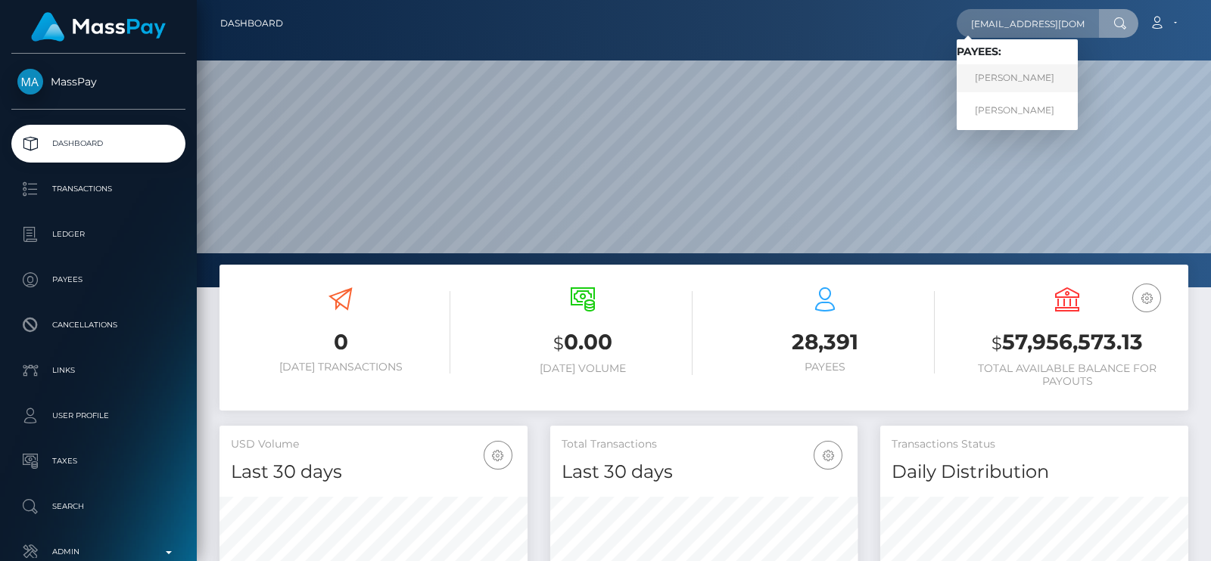
type input "alexiaaluvv8@gmail.com"
click at [991, 76] on link "STACEY A ANDRADE" at bounding box center [1016, 78] width 121 height 28
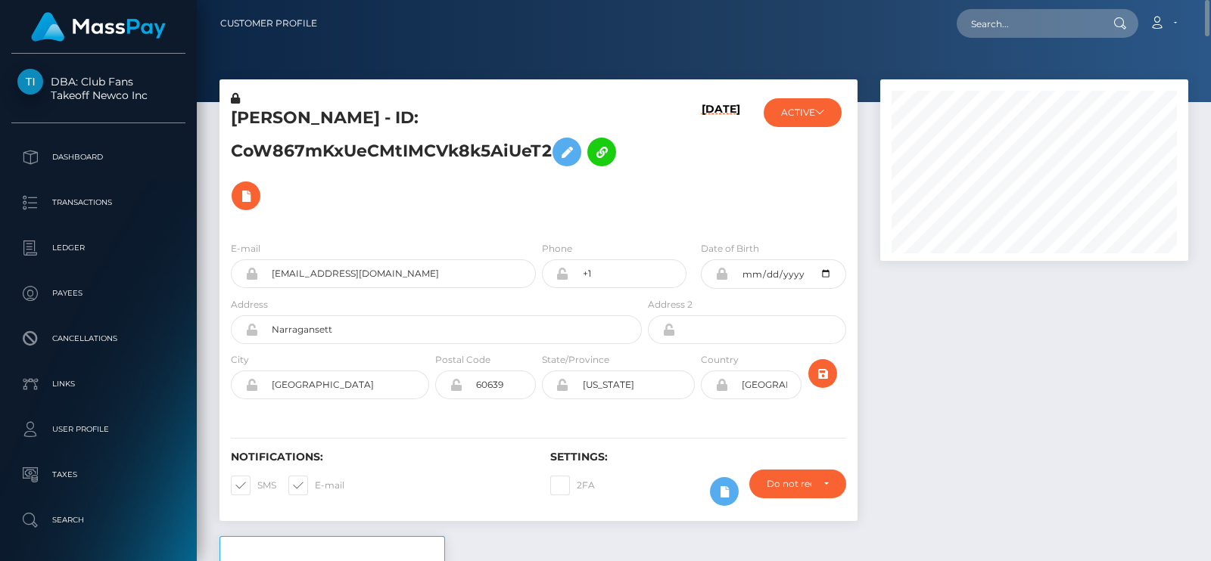
click at [974, 406] on div at bounding box center [1034, 307] width 331 height 457
click at [981, 364] on div at bounding box center [1034, 307] width 331 height 457
click at [389, 171] on h5 "STACEY A ANDRADE - ID: CoW867mKxUeCMtIMCVk8k5AiUeT2" at bounding box center [432, 162] width 403 height 111
click at [967, 350] on div at bounding box center [1034, 307] width 331 height 457
click at [402, 217] on h5 "STACEY A ANDRADE - ID: CoW867mKxUeCMtIMCVk8k5AiUeT2" at bounding box center [432, 162] width 403 height 111
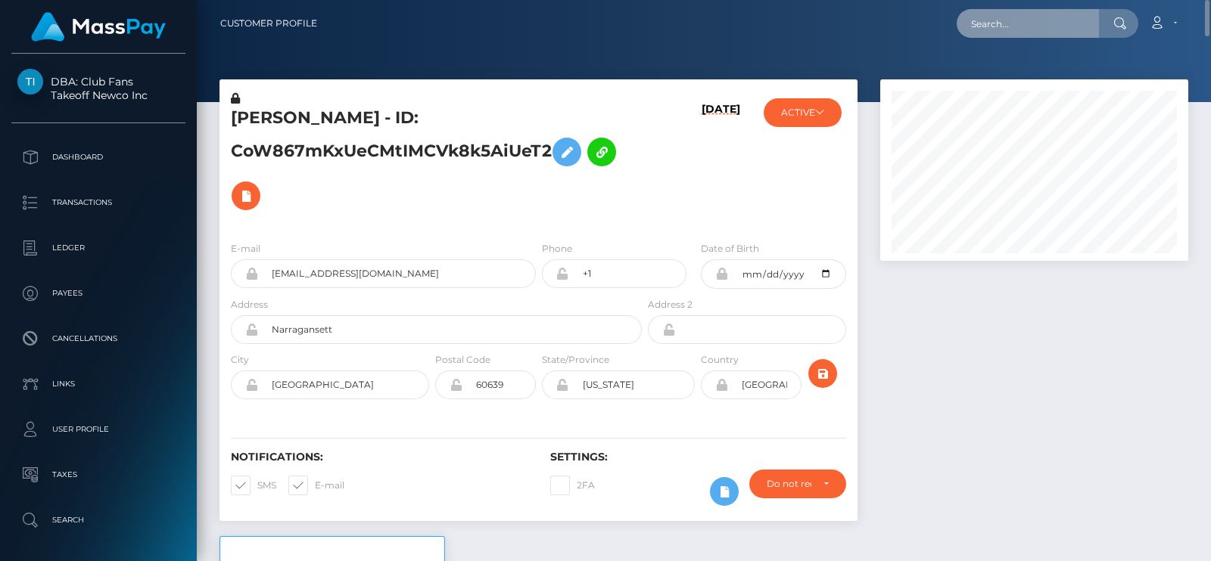
click at [997, 27] on input "text" at bounding box center [1027, 23] width 142 height 29
paste input "poact_HzS75GW5180l"
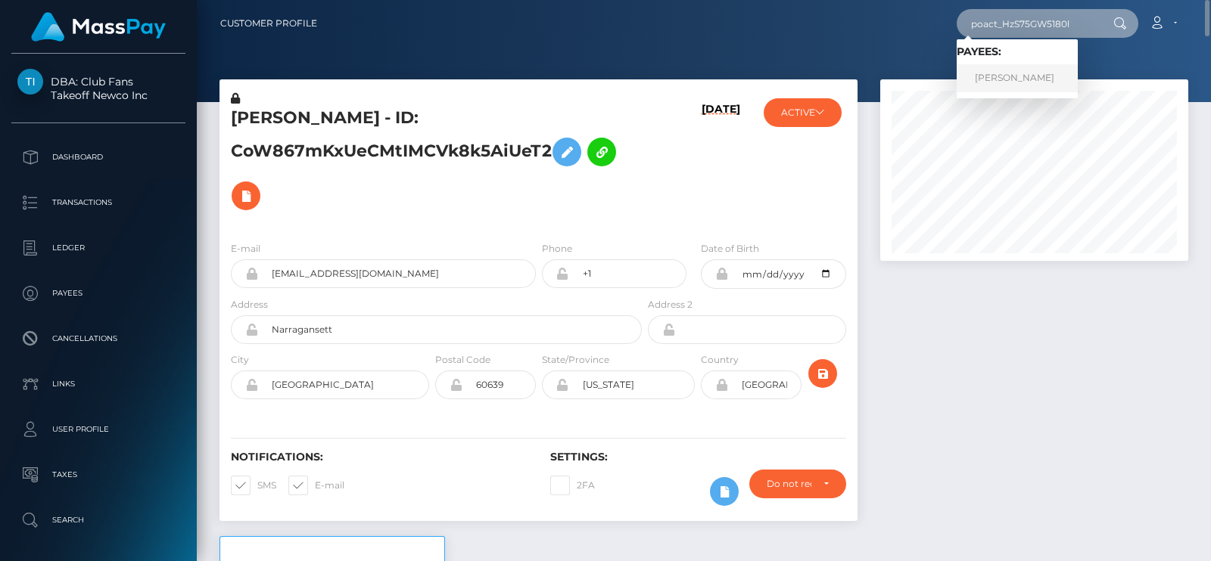
type input "poact_HzS75GW5180l"
click at [997, 87] on link "ABIJITH SHIL" at bounding box center [1016, 78] width 121 height 28
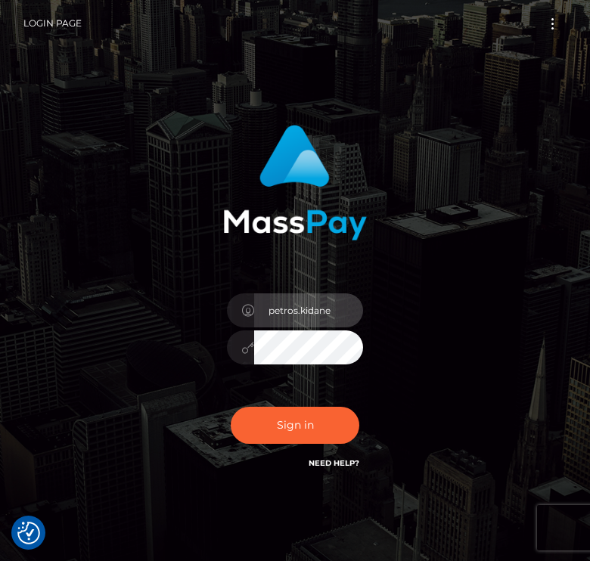
click at [333, 302] on input "petros.kidane" at bounding box center [308, 311] width 109 height 34
type input "p"
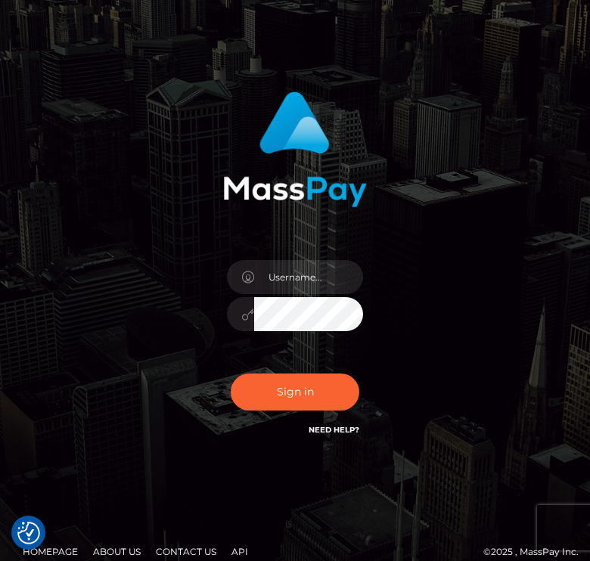
scroll to position [51, 0]
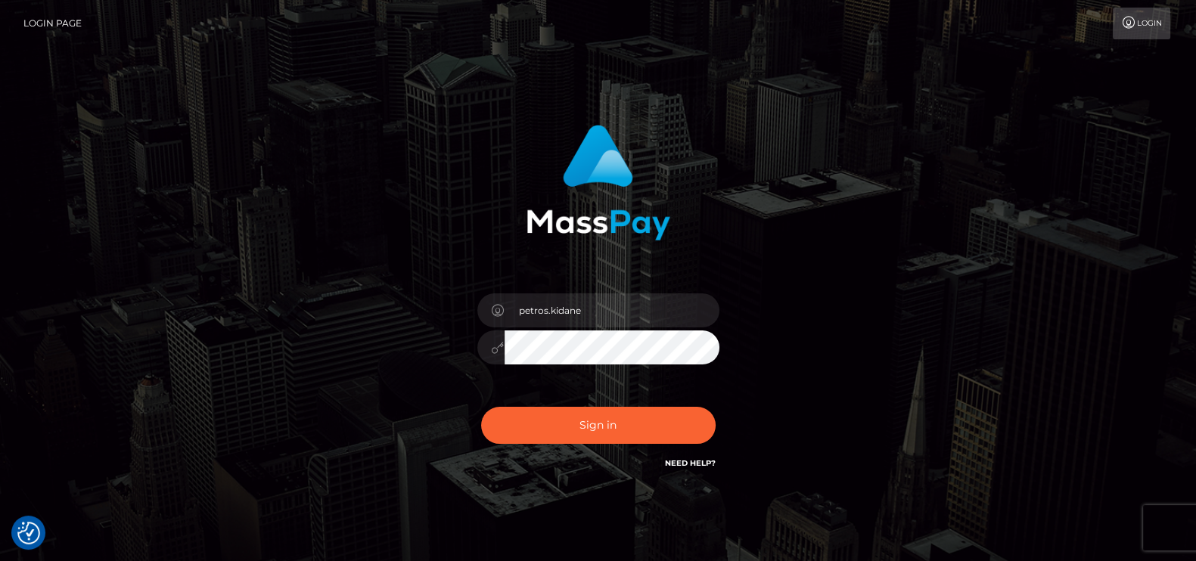
click at [655, 292] on div "petros.kidane" at bounding box center [598, 340] width 265 height 116
click at [654, 300] on input "petros.kidane" at bounding box center [612, 311] width 215 height 34
type input "p"
click at [891, 261] on div "Sign in" at bounding box center [598, 306] width 863 height 385
